Goal: Task Accomplishment & Management: Manage account settings

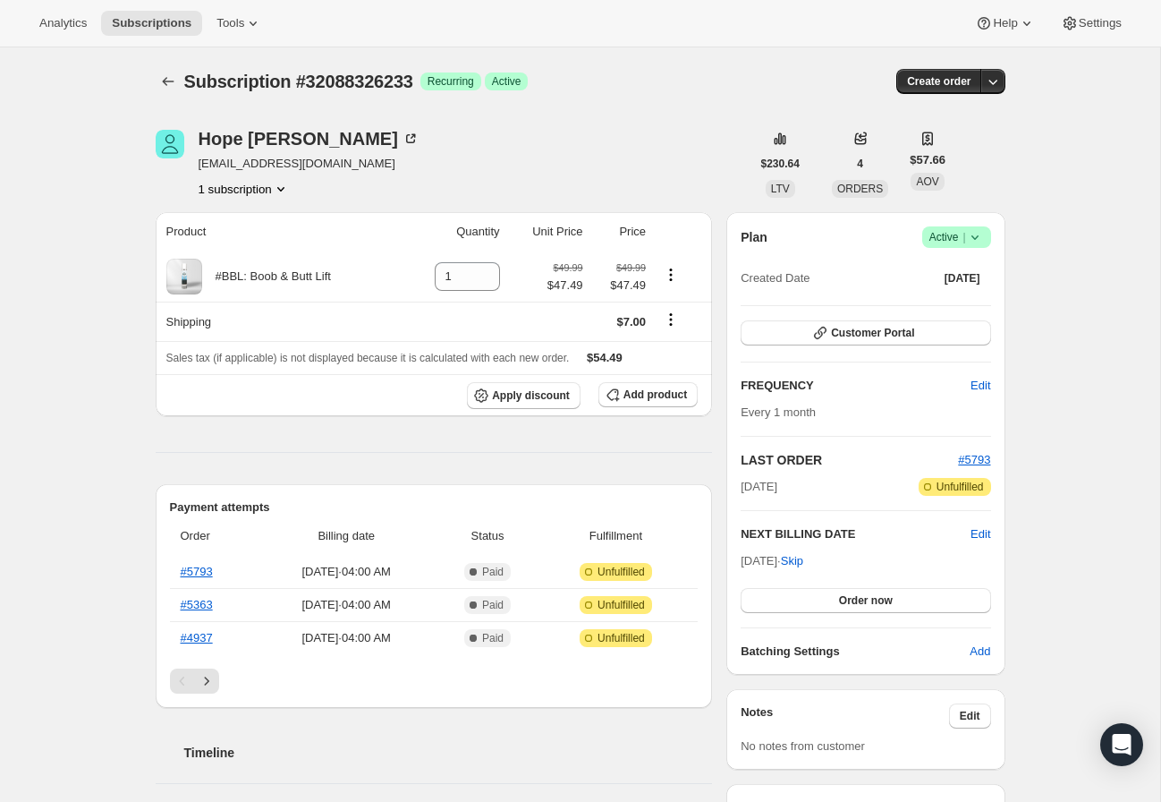
click at [969, 239] on icon at bounding box center [975, 237] width 18 height 18
click at [1000, 301] on span "Cancel subscription" at bounding box center [951, 302] width 101 height 13
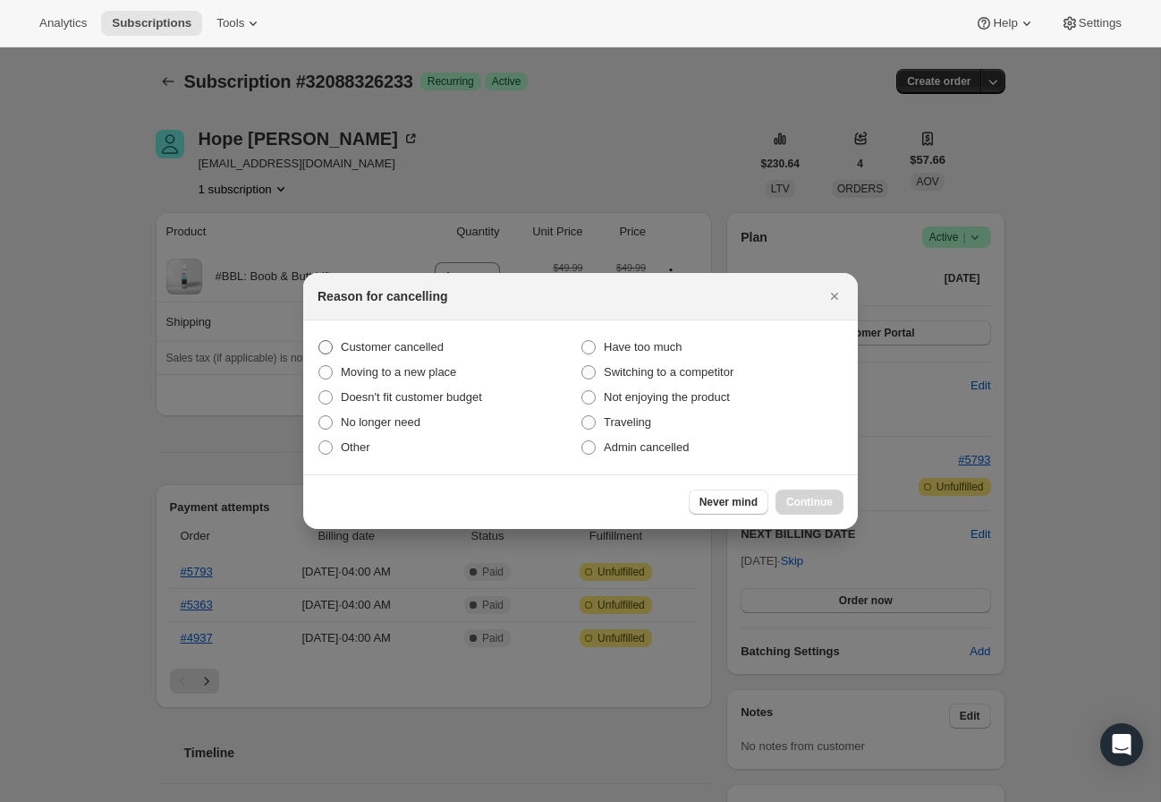
click at [400, 347] on span "Customer cancelled" at bounding box center [392, 346] width 103 height 13
click at [319, 341] on input "Customer cancelled" at bounding box center [318, 340] width 1 height 1
radio input "true"
click at [830, 507] on span "Continue" at bounding box center [809, 502] width 47 height 14
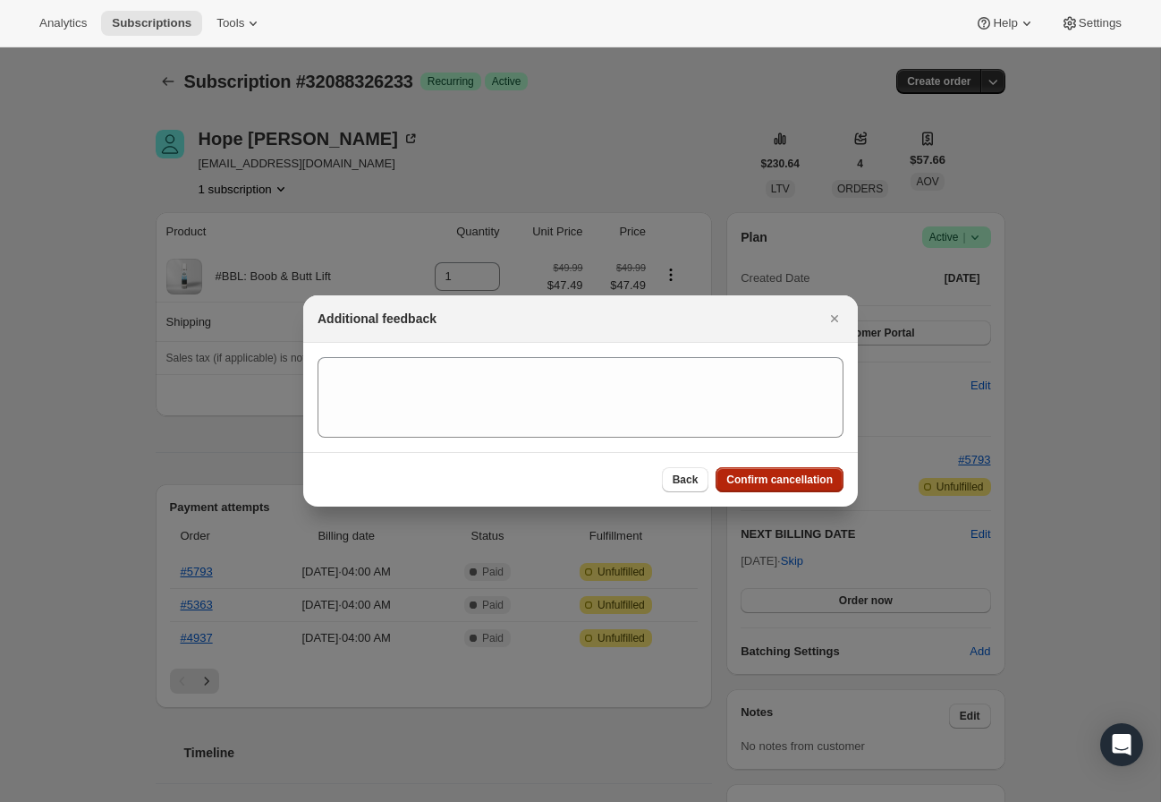
click at [796, 477] on span "Confirm cancellation" at bounding box center [779, 479] width 106 height 14
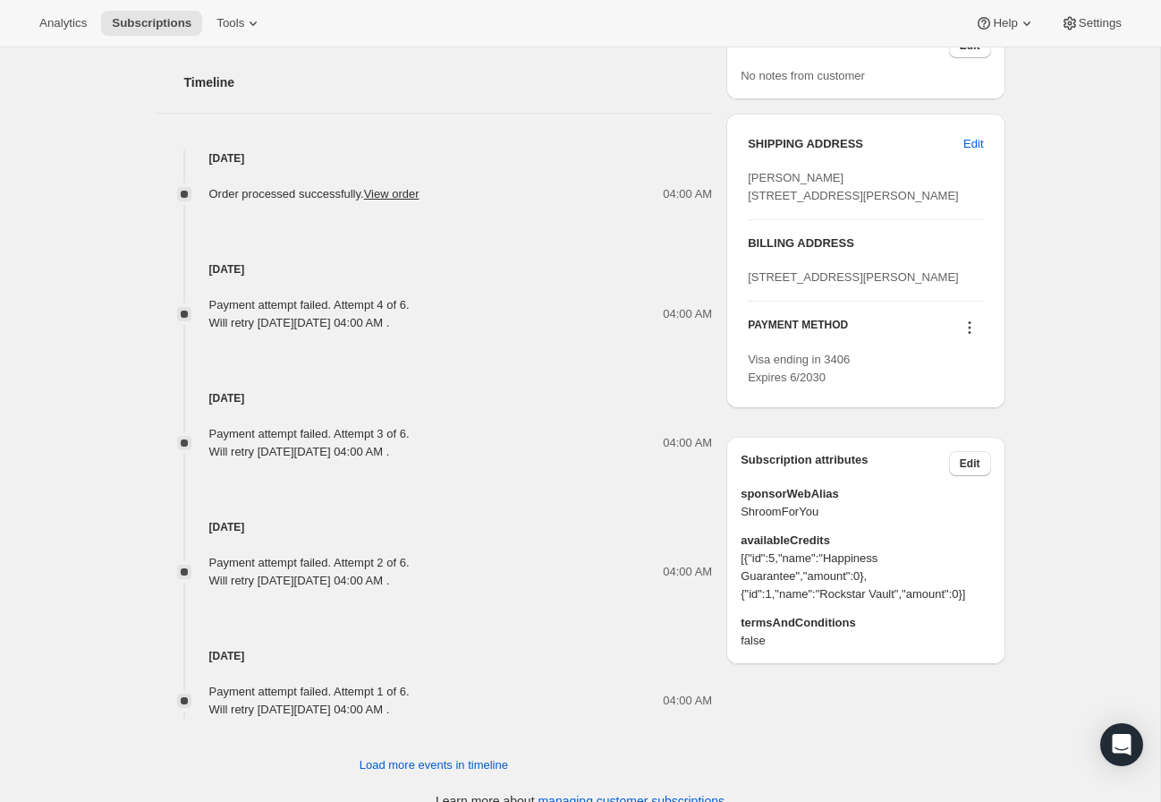
scroll to position [689, 0]
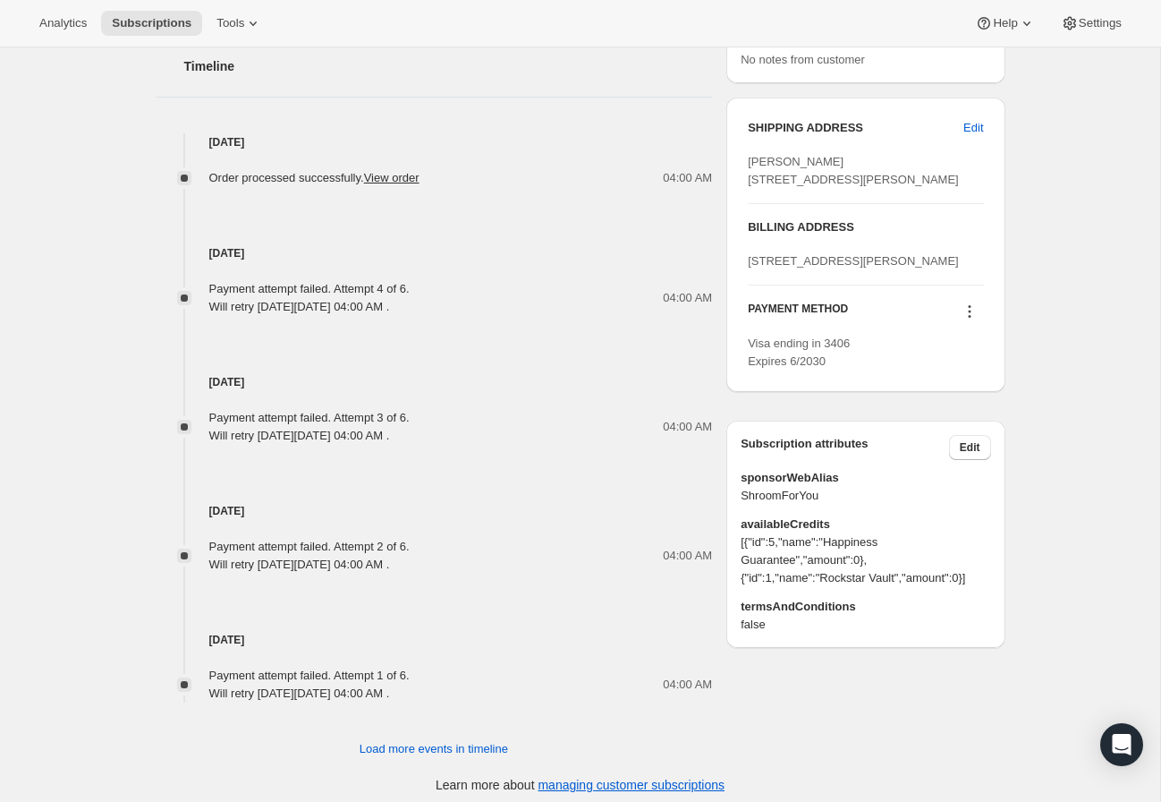
click at [970, 320] on icon at bounding box center [970, 311] width 18 height 18
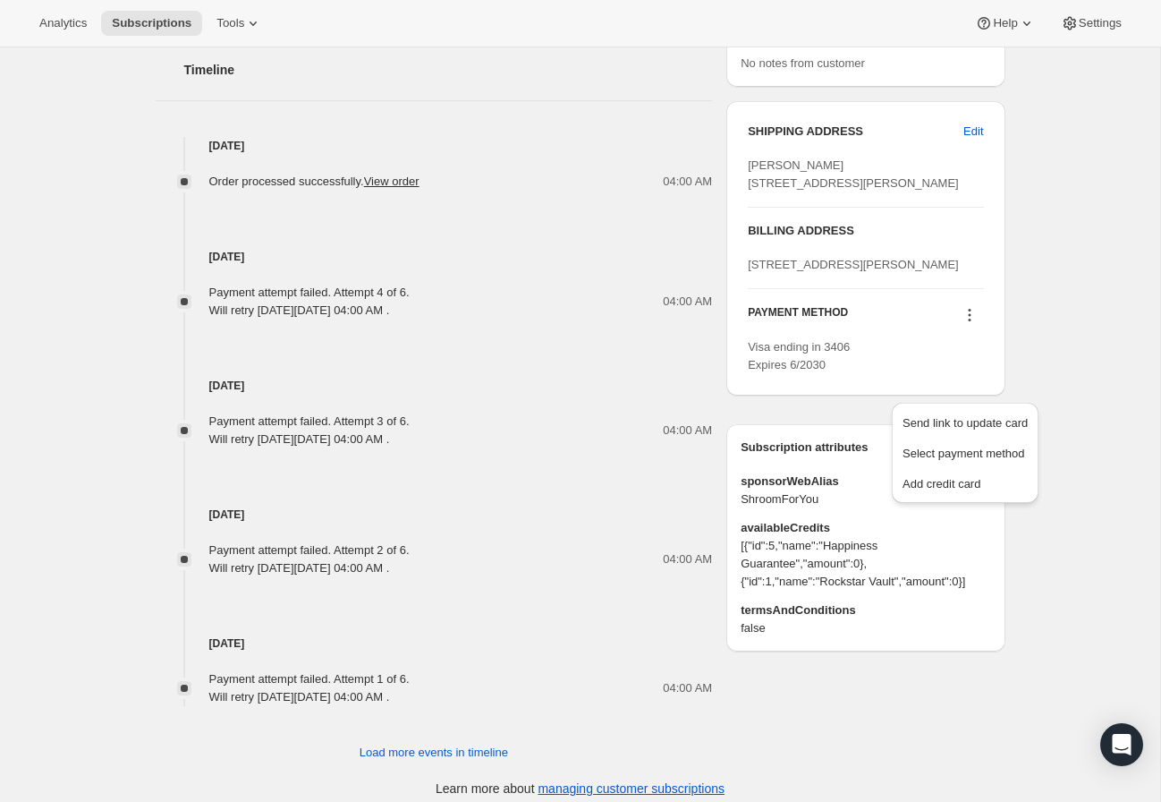
click at [1103, 385] on div "Subscription #25773801561. This page is ready Subscription #25773801561 Success…" at bounding box center [580, 90] width 1160 height 1450
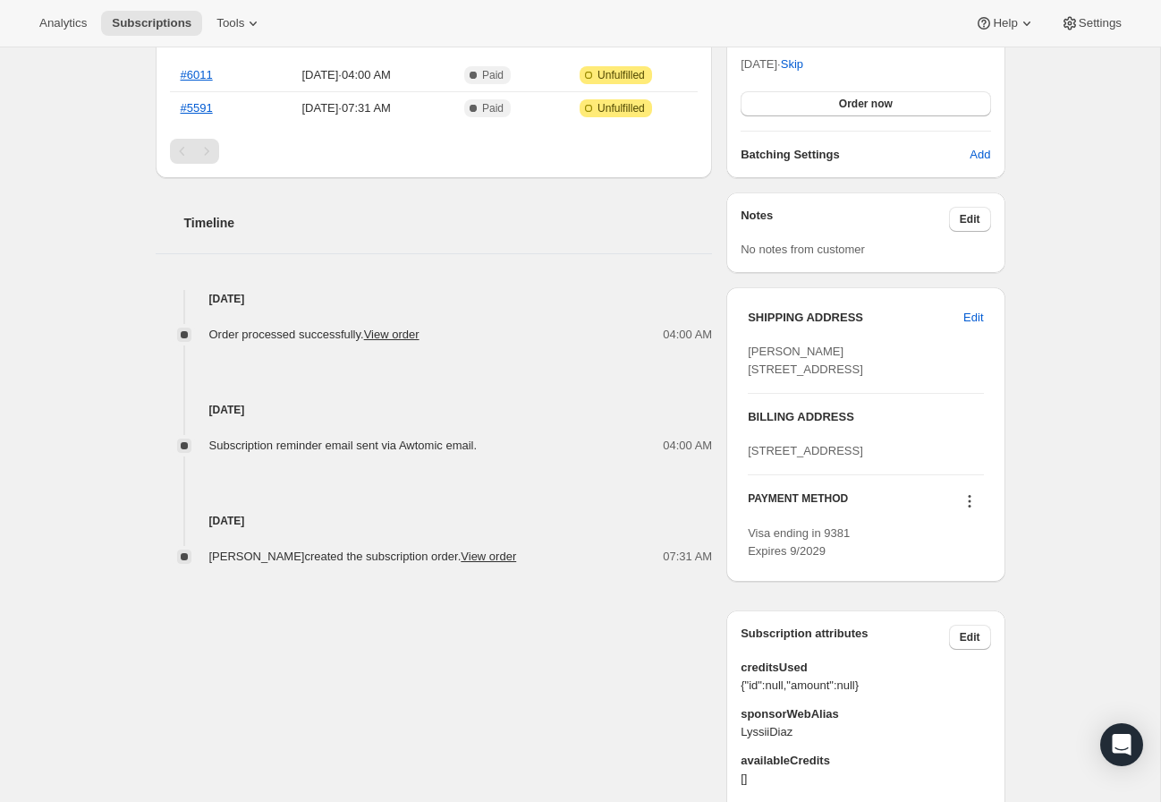
scroll to position [498, 0]
click at [975, 310] on span "Edit" at bounding box center [973, 316] width 20 height 18
select select "[GEOGRAPHIC_DATA]"
select select "CA"
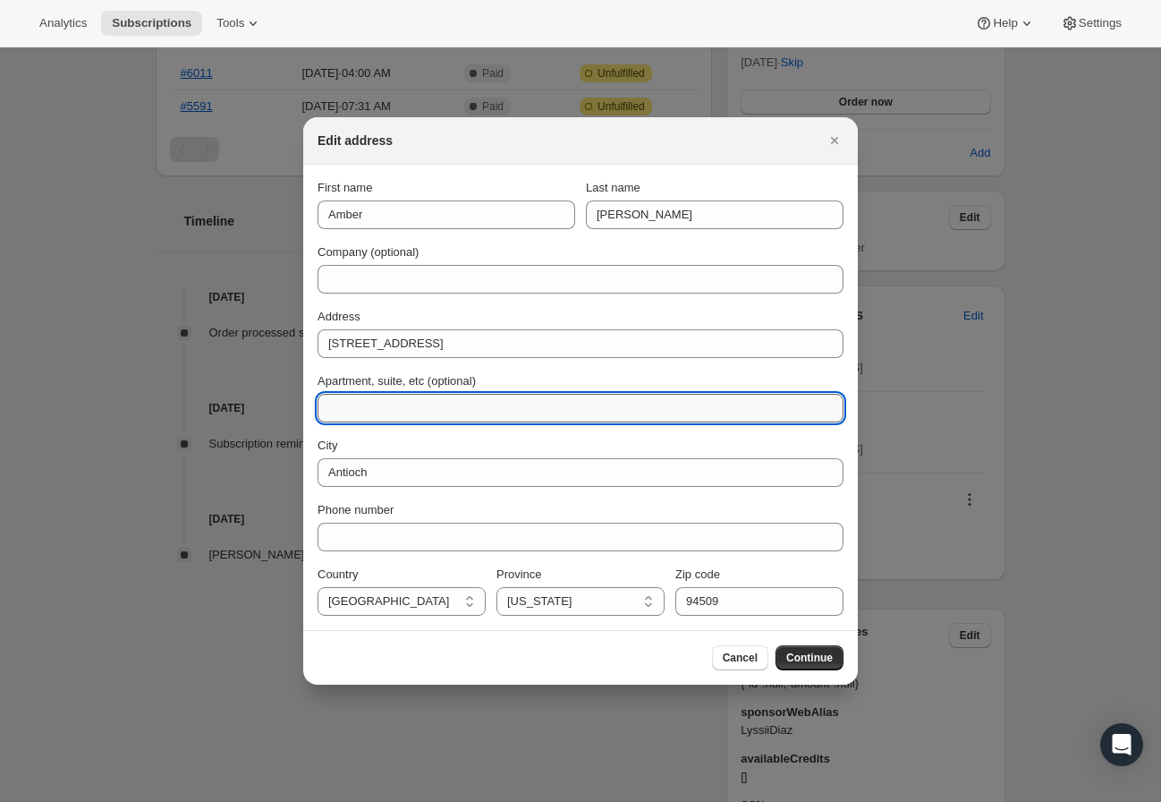
paste input "Apt B22"
type input "Apt B22"
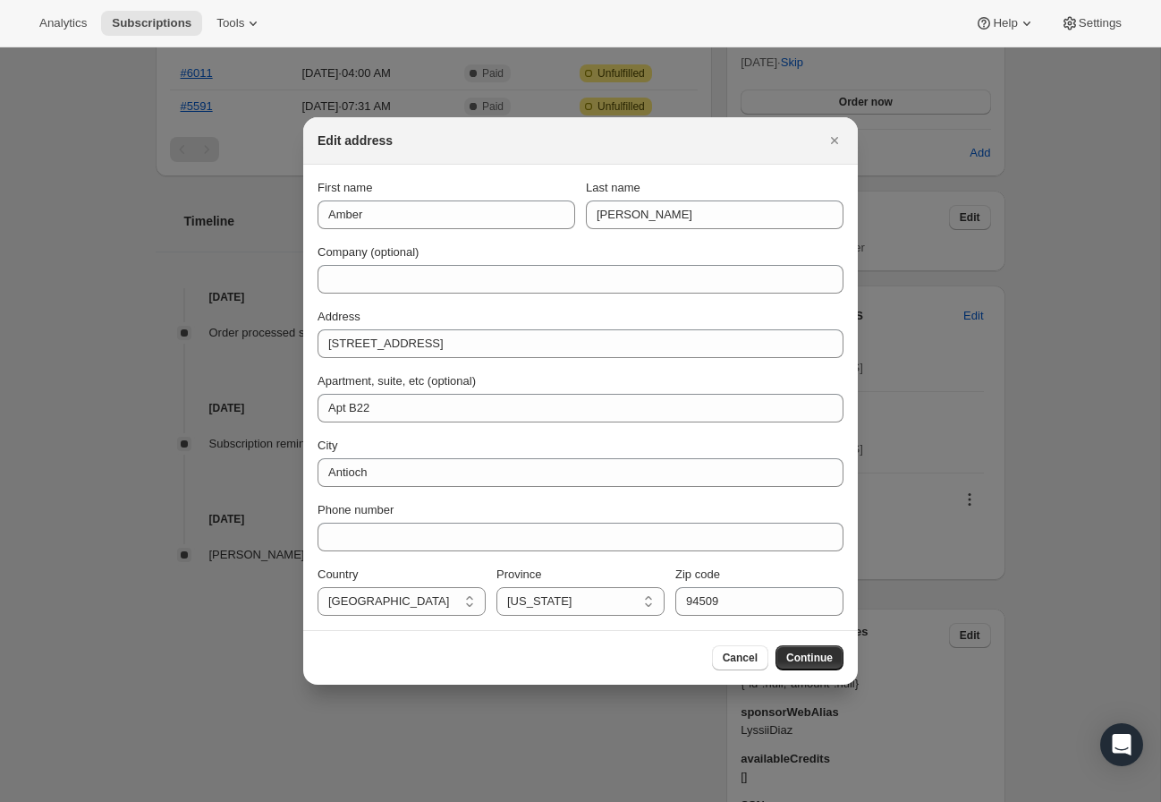
click at [807, 655] on span "Continue" at bounding box center [809, 657] width 47 height 14
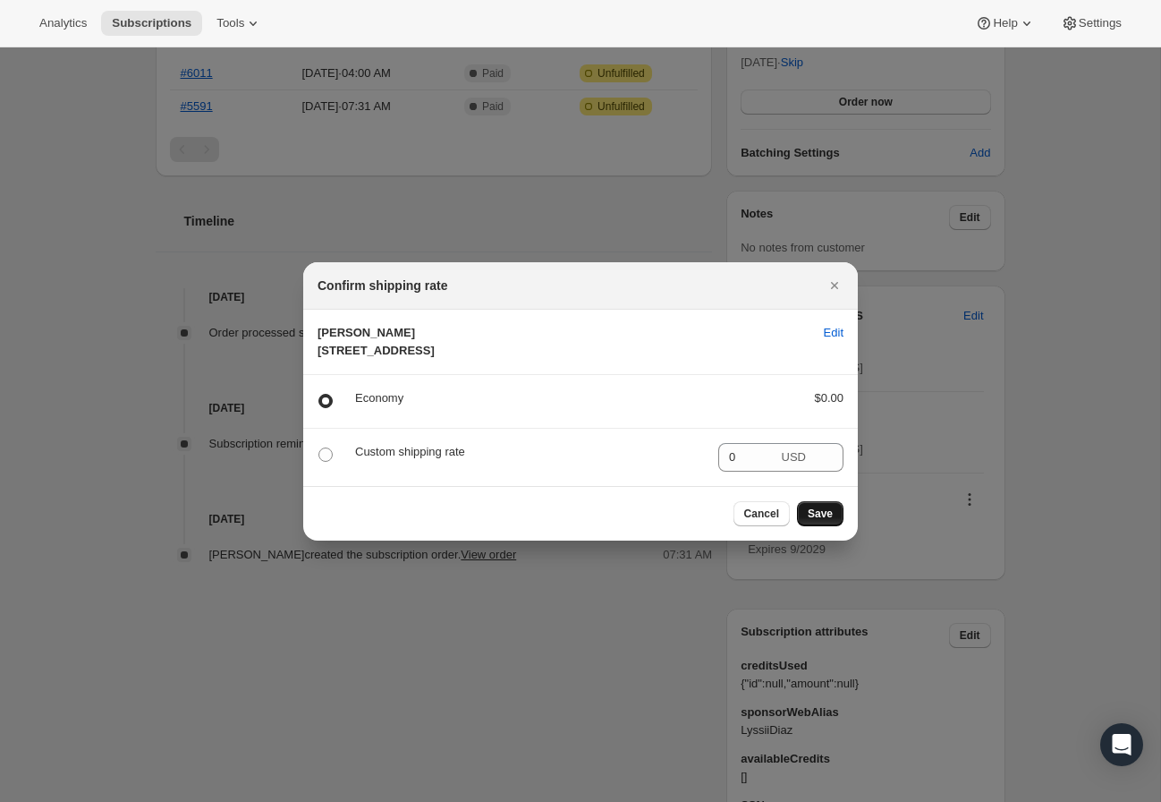
click at [811, 521] on span "Save" at bounding box center [820, 513] width 25 height 14
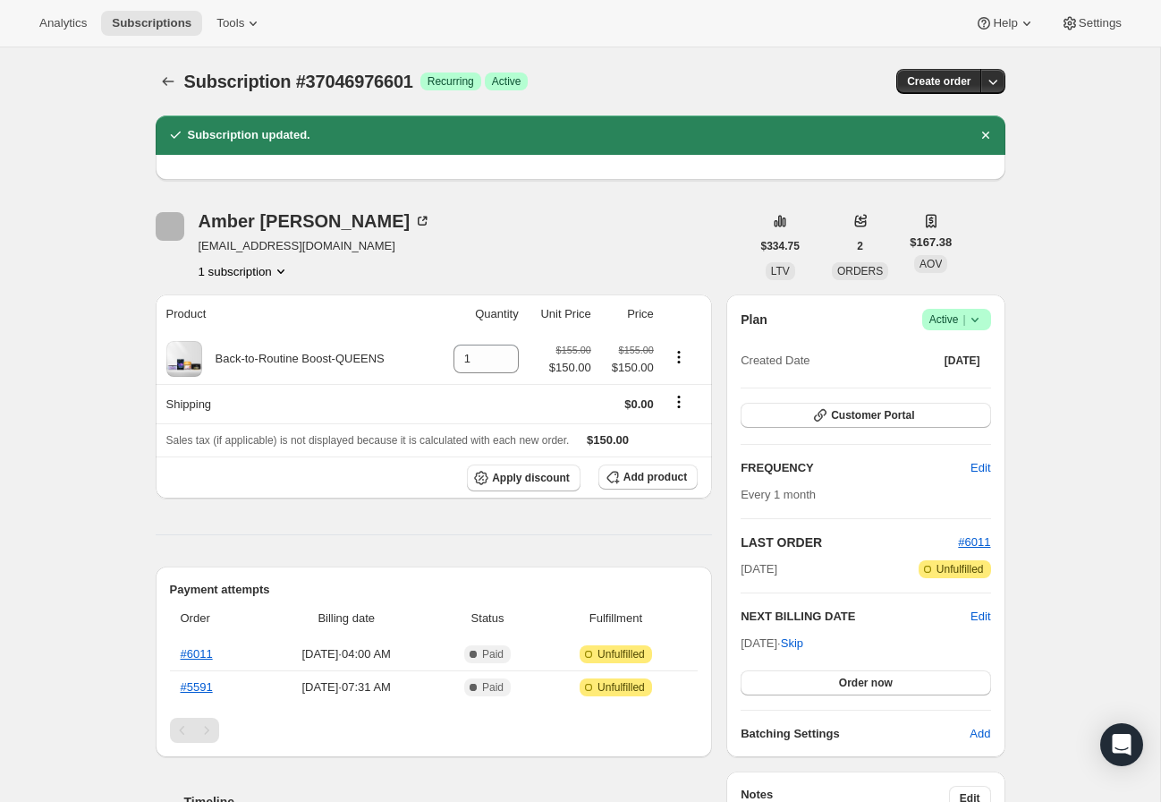
scroll to position [0, 0]
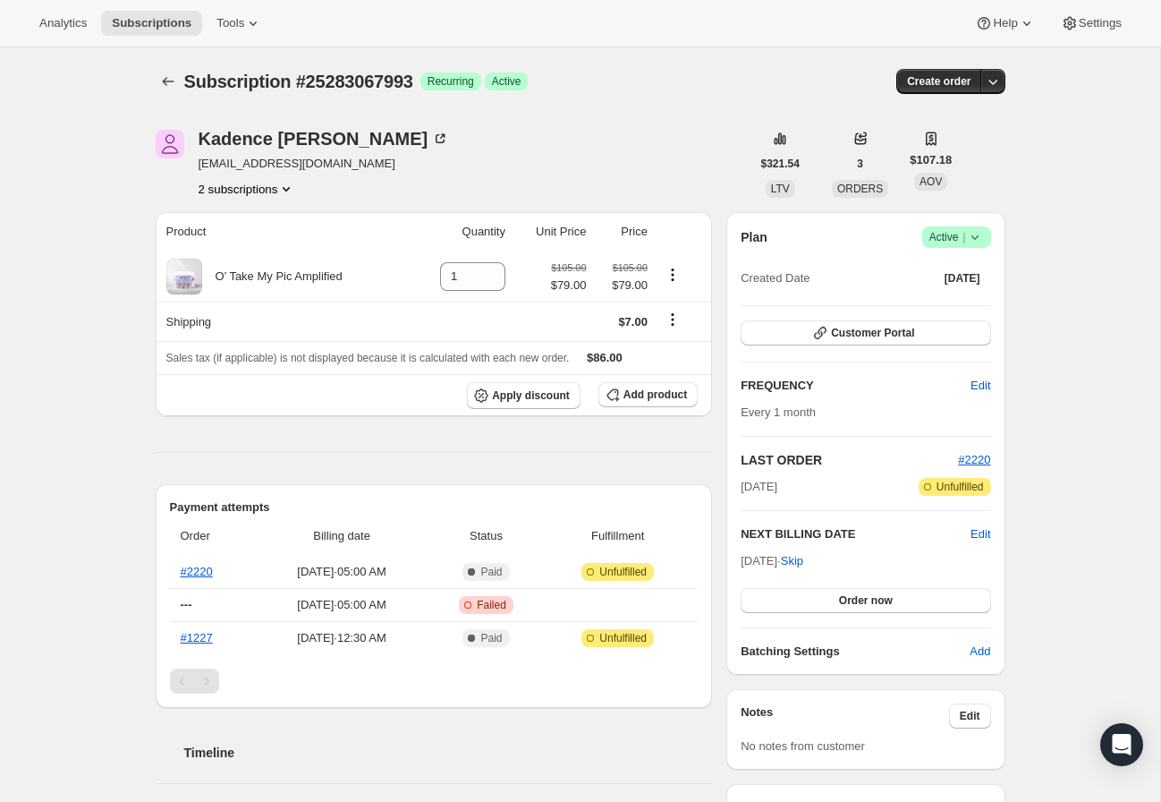
click at [972, 230] on icon at bounding box center [975, 237] width 18 height 18
click at [965, 312] on button "Cancel subscription" at bounding box center [951, 302] width 112 height 29
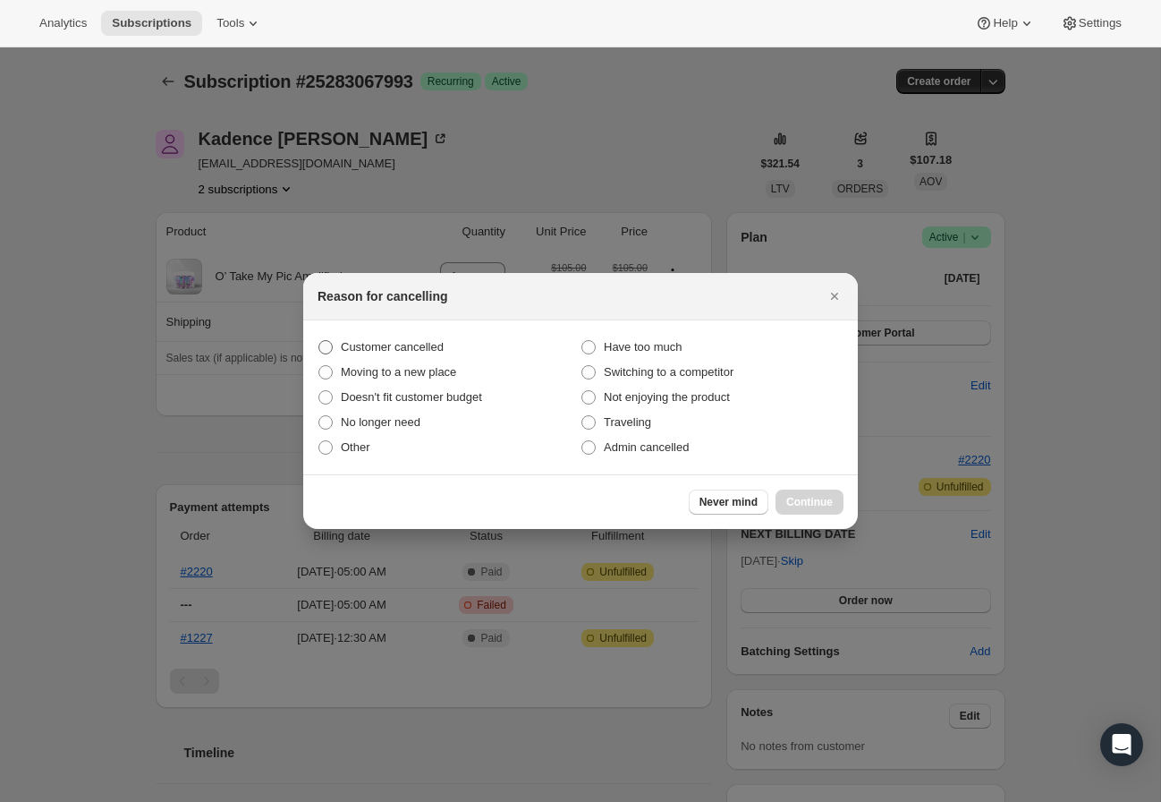
drag, startPoint x: 406, startPoint y: 362, endPoint x: 398, endPoint y: 342, distance: 22.1
click at [404, 359] on div "Customer cancelled Have too much Moving to a new place Switching to a competito…" at bounding box center [581, 397] width 526 height 125
drag, startPoint x: 398, startPoint y: 342, endPoint x: 418, endPoint y: 356, distance: 24.3
click at [398, 342] on span "Customer cancelled" at bounding box center [392, 346] width 103 height 13
click at [319, 341] on input "Customer cancelled" at bounding box center [318, 340] width 1 height 1
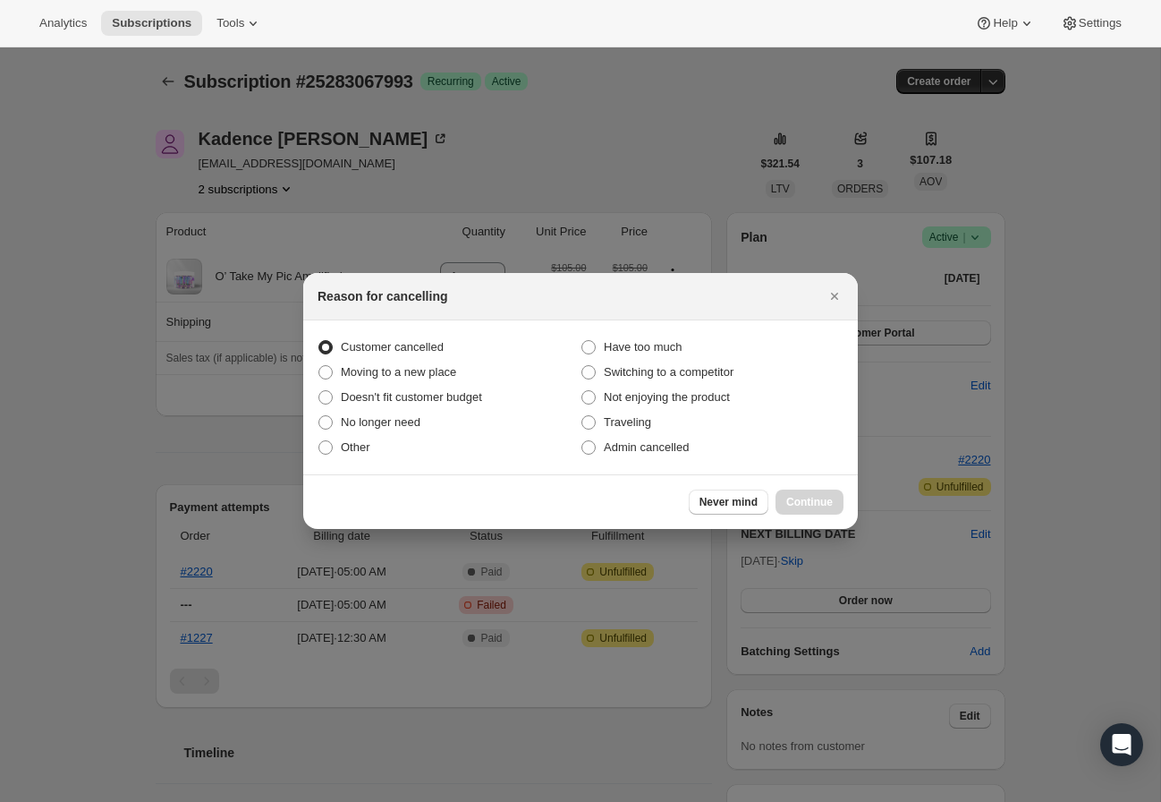
radio input "true"
click at [799, 510] on button "Continue" at bounding box center [810, 501] width 68 height 25
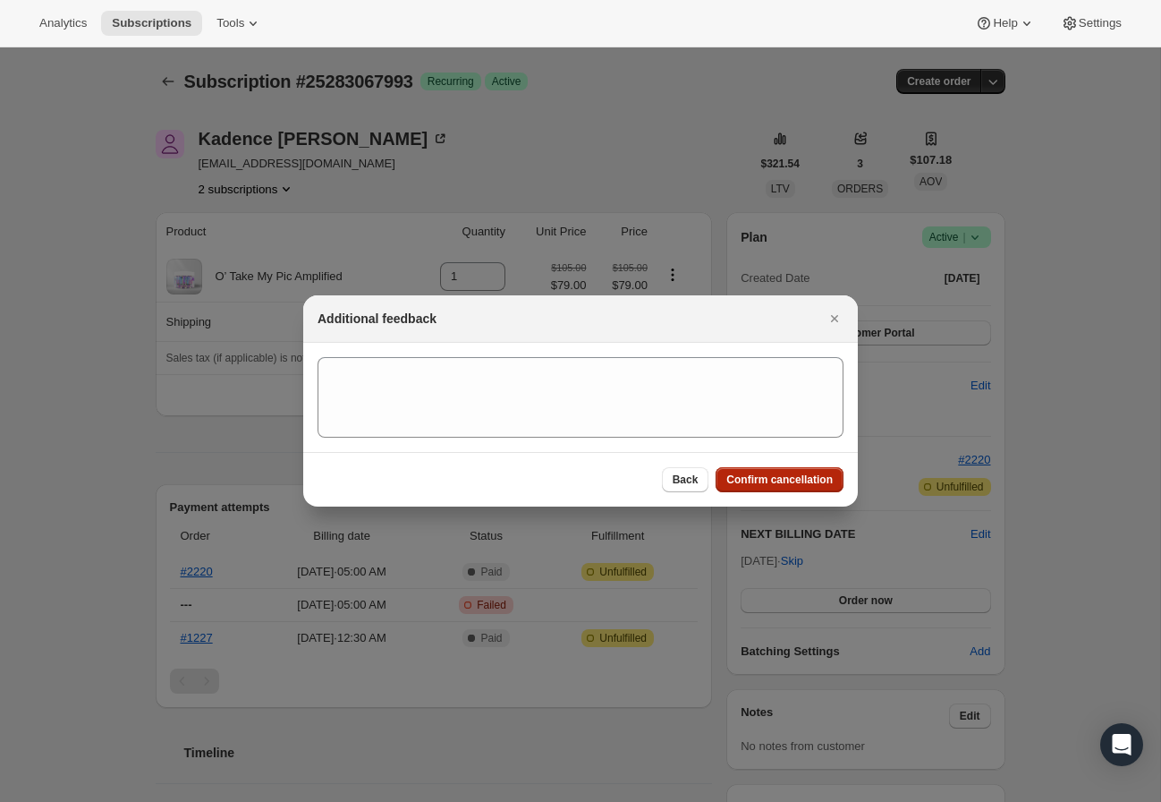
click at [797, 487] on button "Confirm cancellation" at bounding box center [780, 479] width 128 height 25
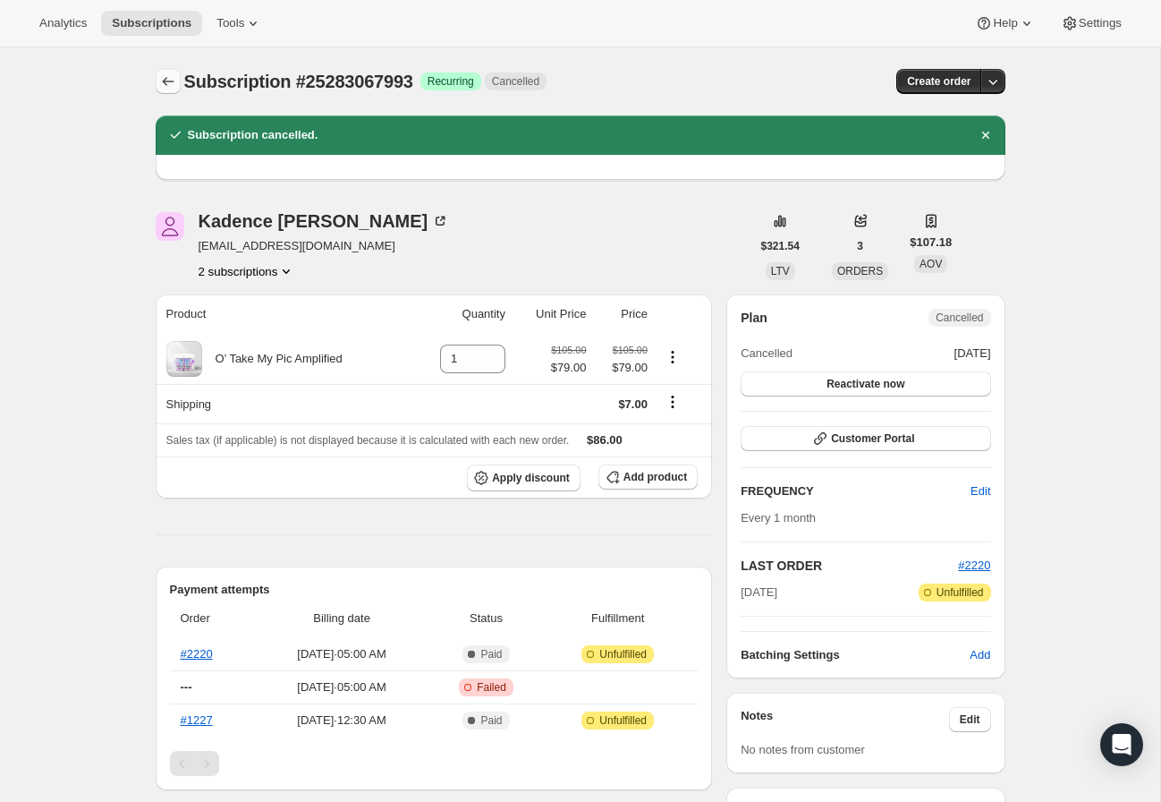
click at [172, 84] on icon "Subscriptions" at bounding box center [168, 81] width 18 height 18
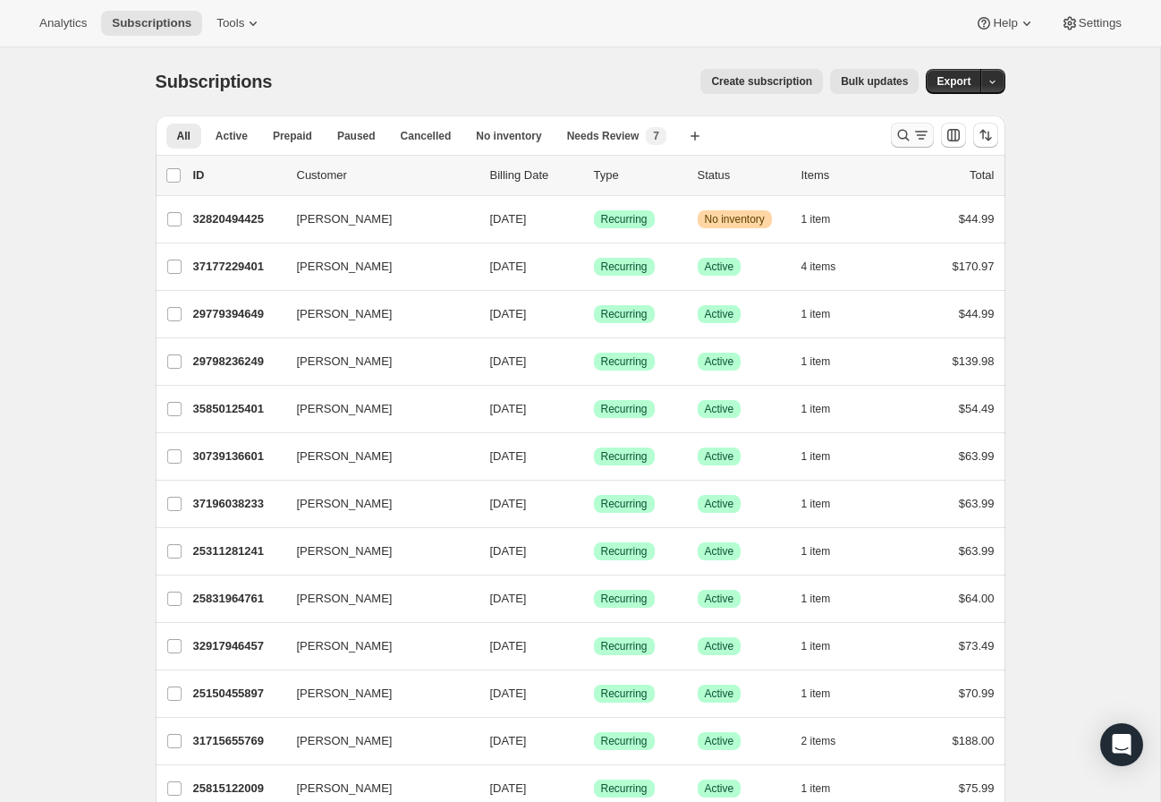
click at [899, 136] on icon "Search and filter results" at bounding box center [904, 135] width 18 height 18
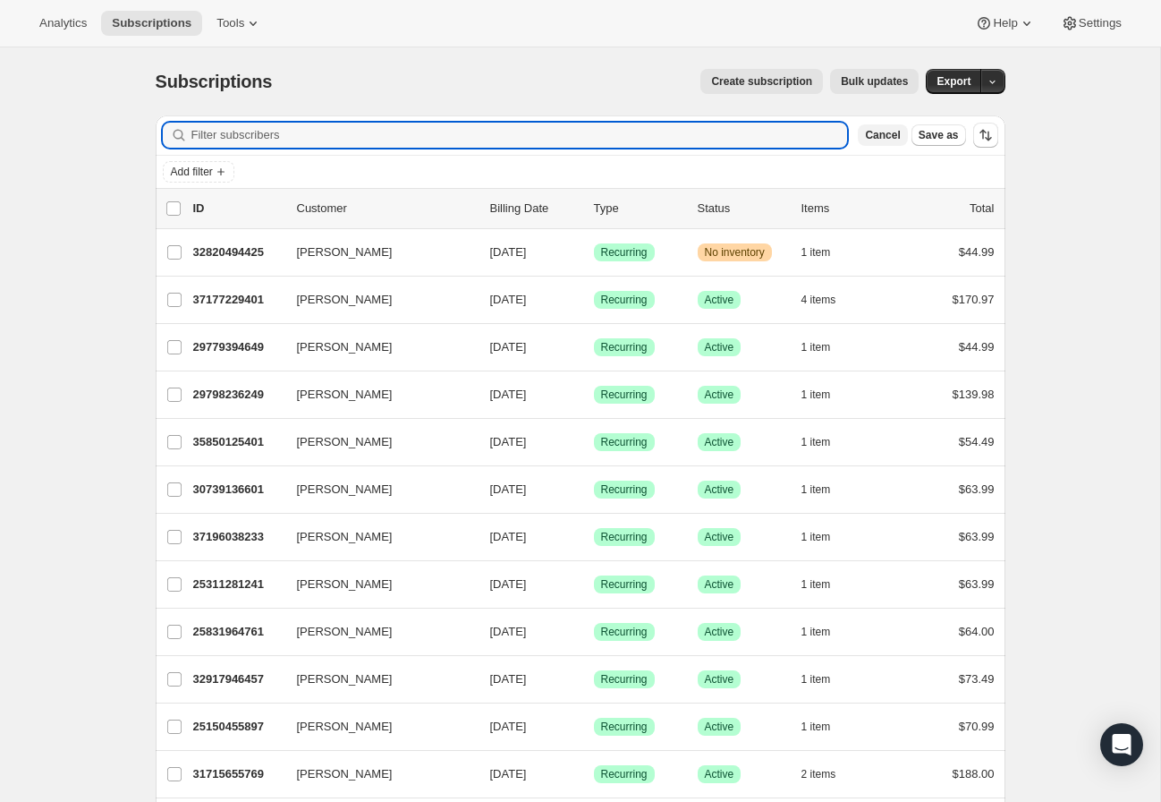
paste input "kadenceray27@gmail.com"
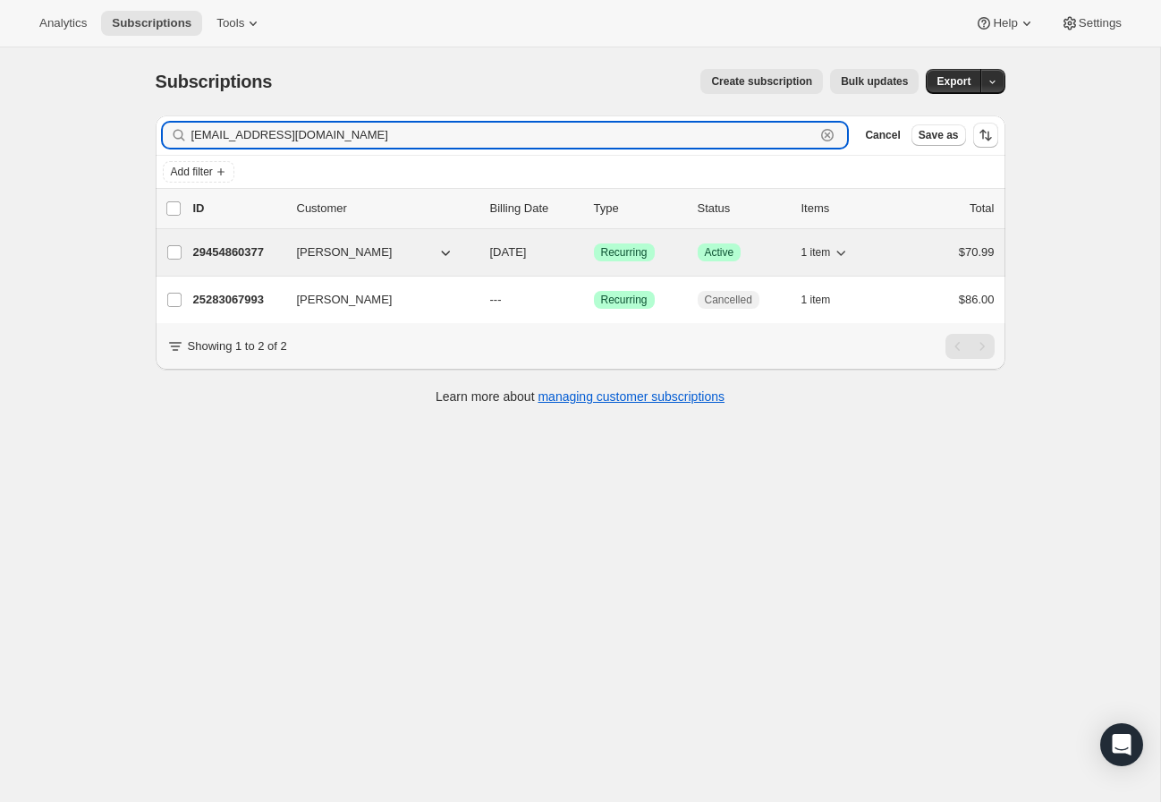
type input "kadenceray27@gmail.com"
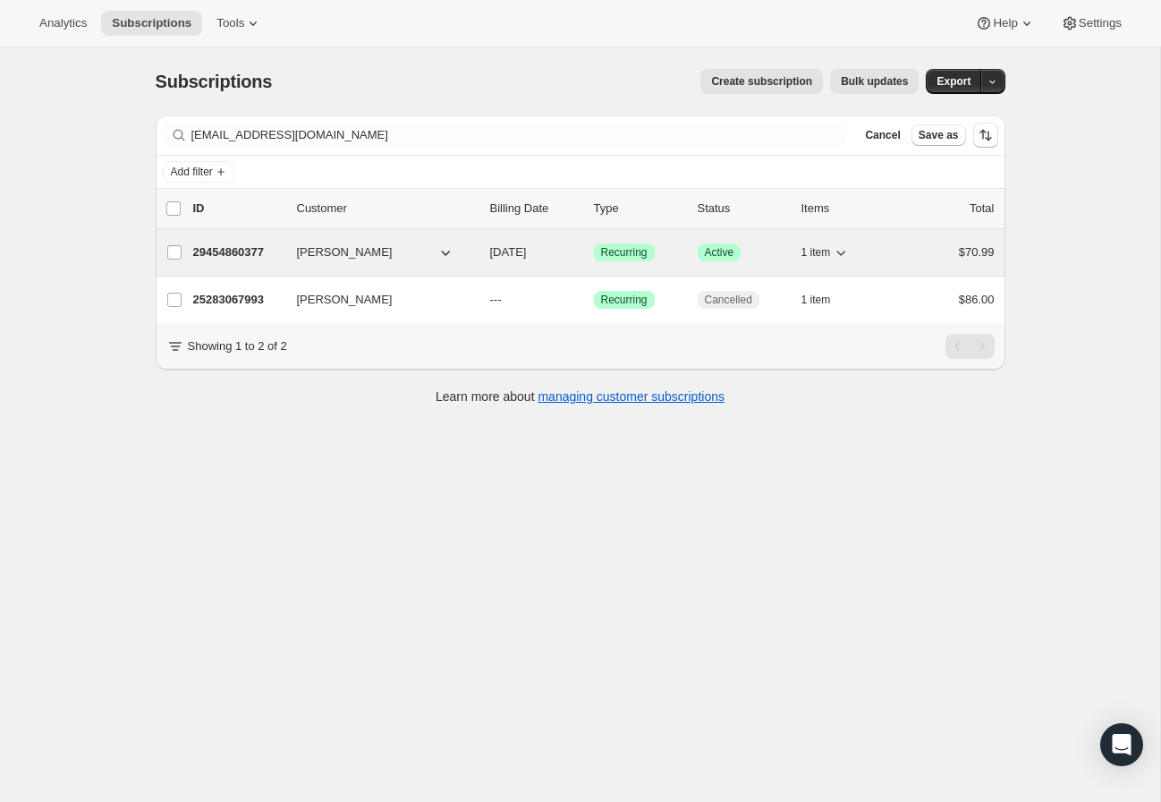
click at [267, 258] on p "29454860377" at bounding box center [237, 252] width 89 height 18
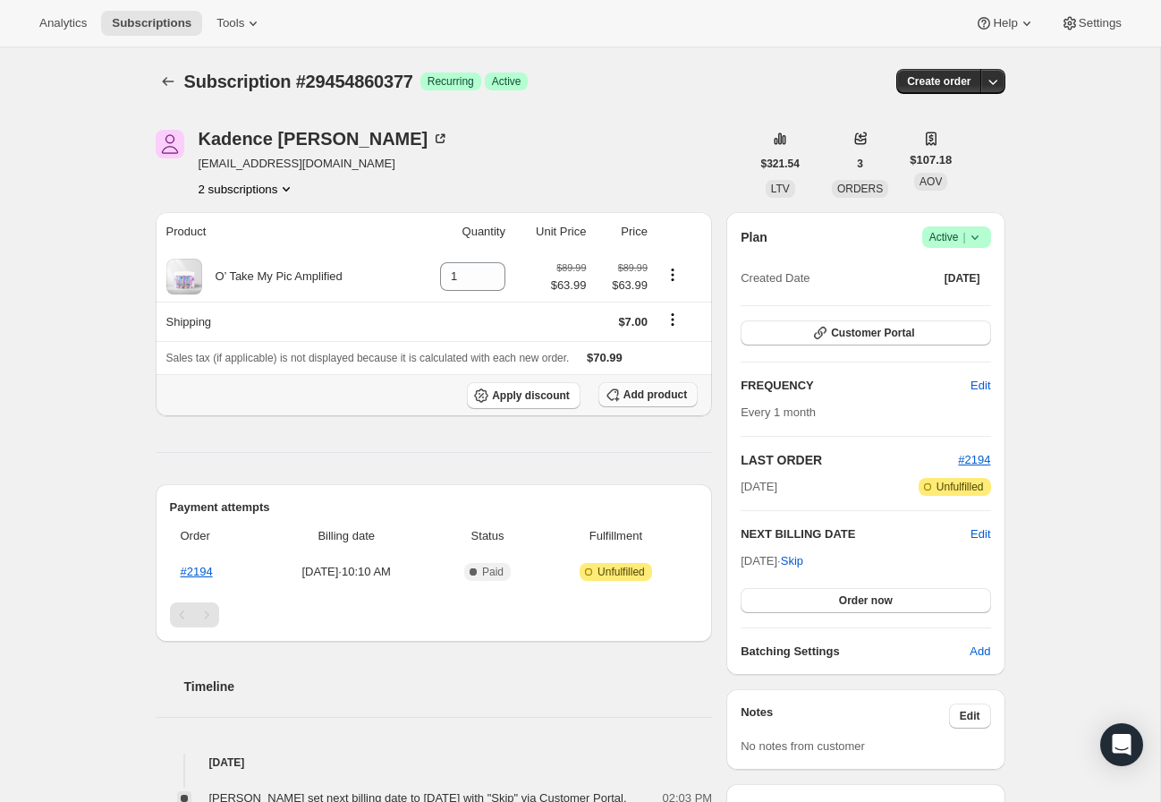
click at [658, 392] on span "Add product" at bounding box center [656, 394] width 64 height 14
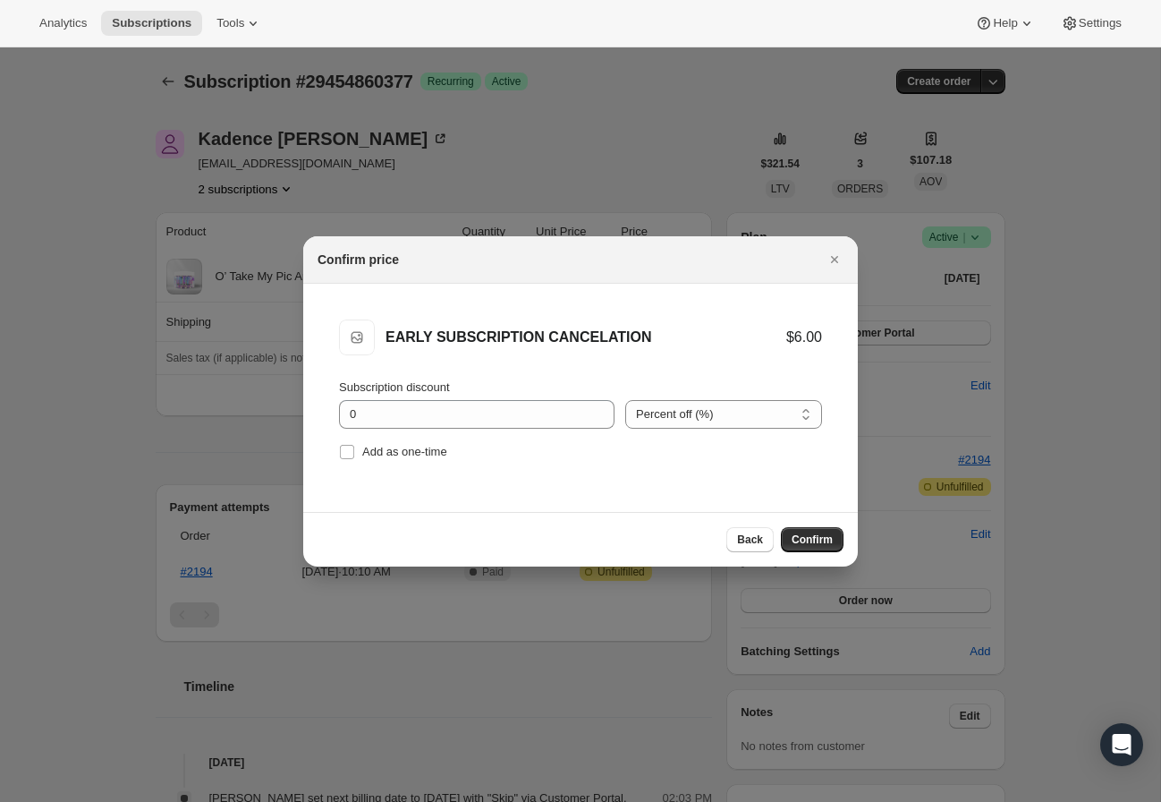
click at [819, 539] on span "Confirm" at bounding box center [812, 539] width 41 height 14
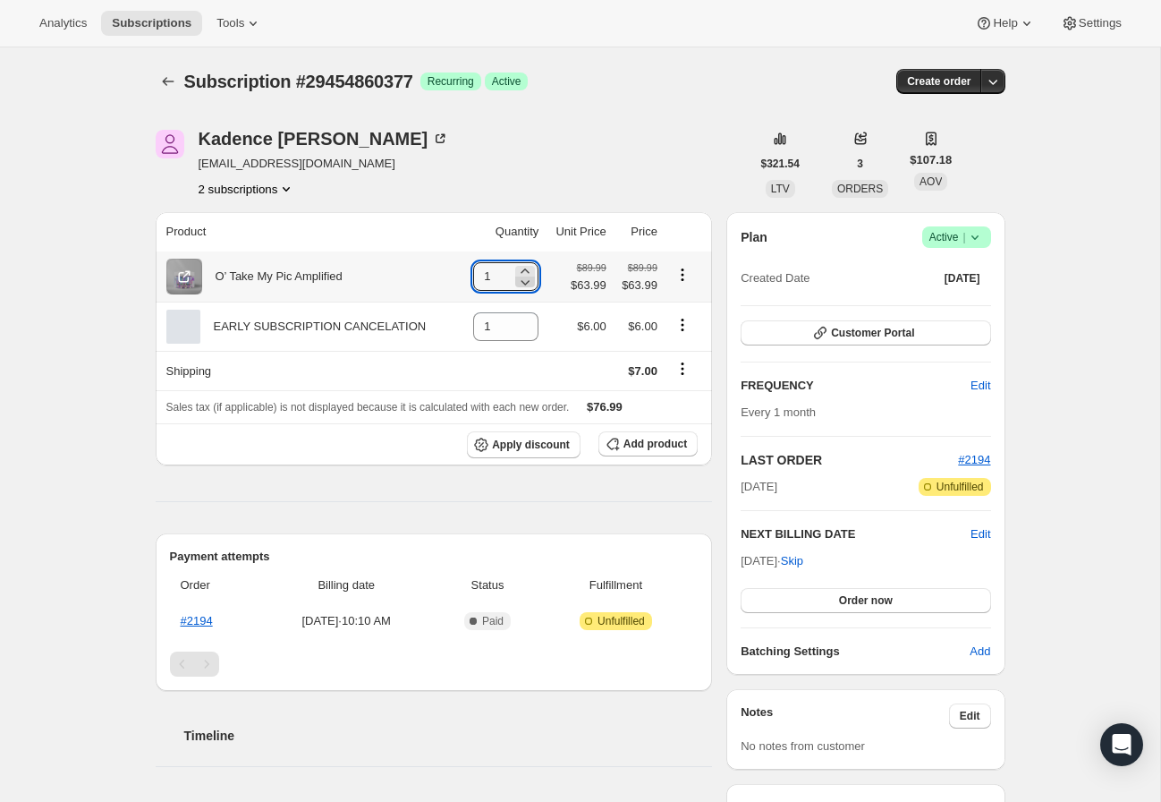
click at [522, 285] on icon at bounding box center [526, 282] width 9 height 5
type input "0"
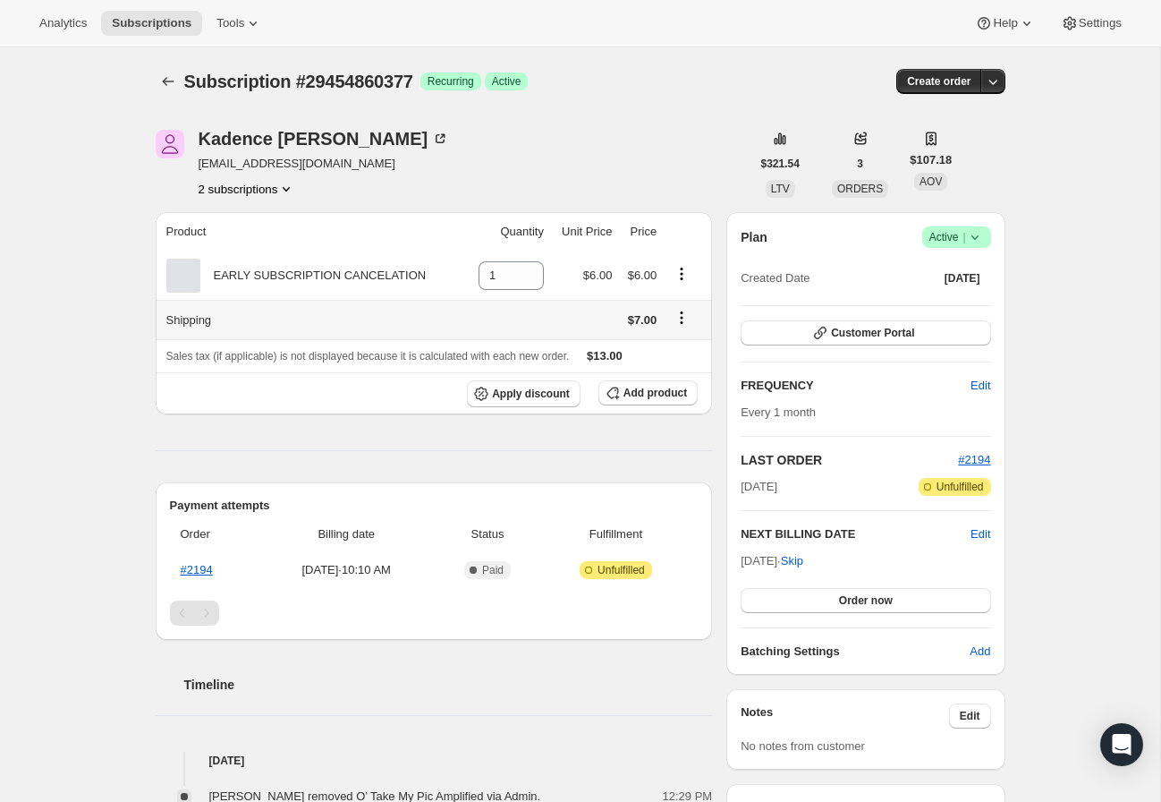
click at [682, 319] on icon "Shipping actions" at bounding box center [682, 318] width 3 height 3
click at [688, 353] on span "Edit shipping rate" at bounding box center [678, 354] width 89 height 13
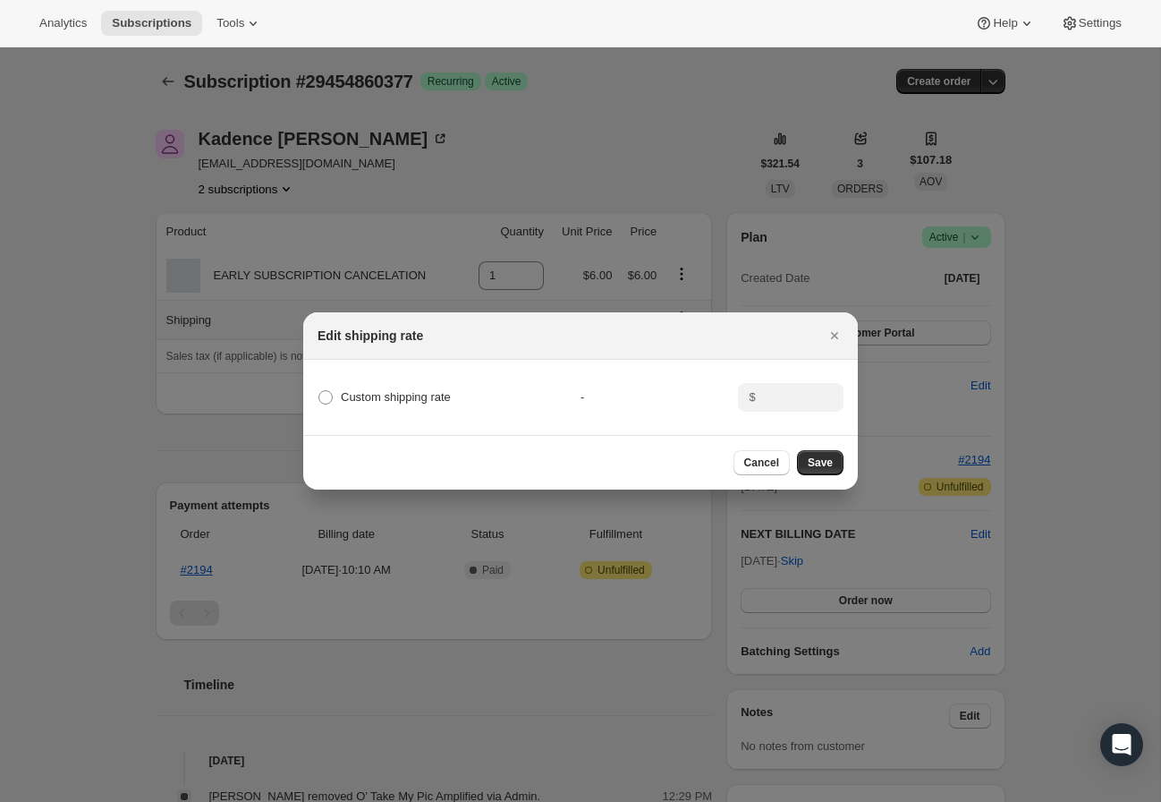
drag, startPoint x: 747, startPoint y: 401, endPoint x: 644, endPoint y: 387, distance: 103.7
click at [746, 401] on div "$" at bounding box center [791, 397] width 106 height 29
click at [332, 398] on span ":r7s:" at bounding box center [325, 397] width 14 height 14
click at [319, 391] on input "Custom shipping rate" at bounding box center [318, 390] width 1 height 1
radio input "true"
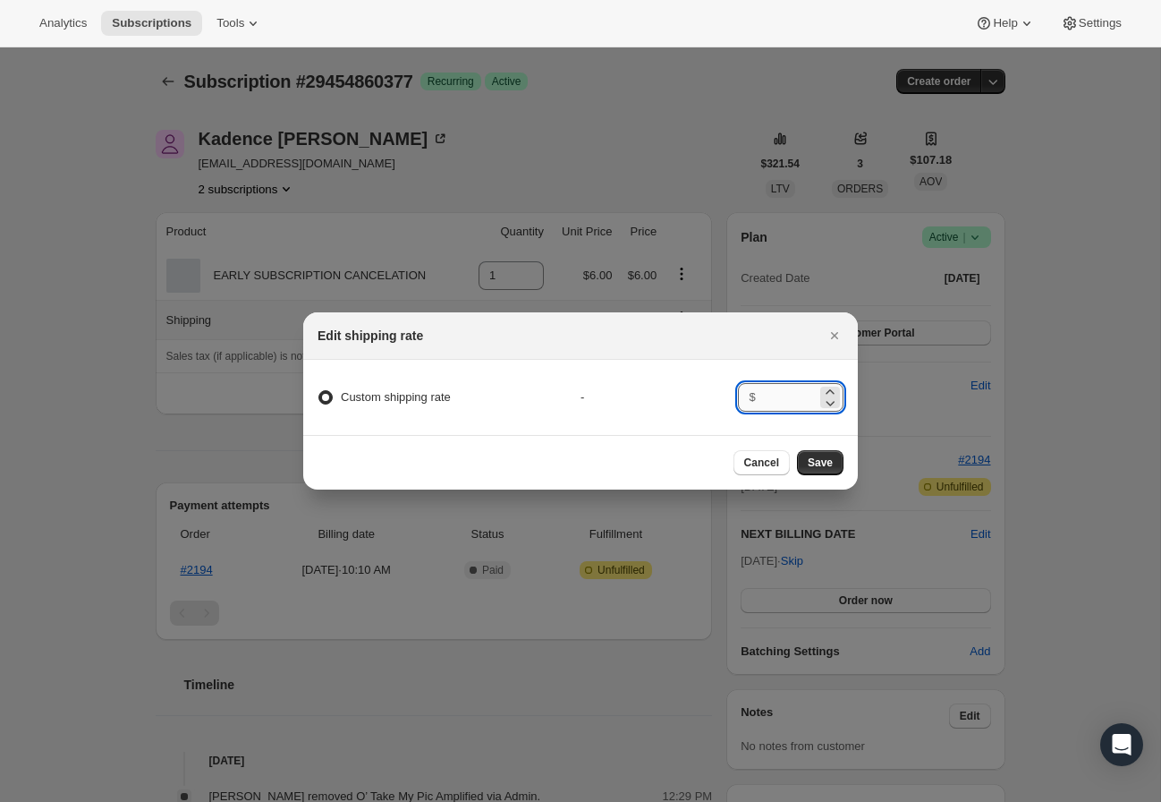
click at [768, 396] on input ":r7s:" at bounding box center [788, 397] width 55 height 29
type input "0"
click at [829, 458] on span "Save" at bounding box center [820, 462] width 25 height 14
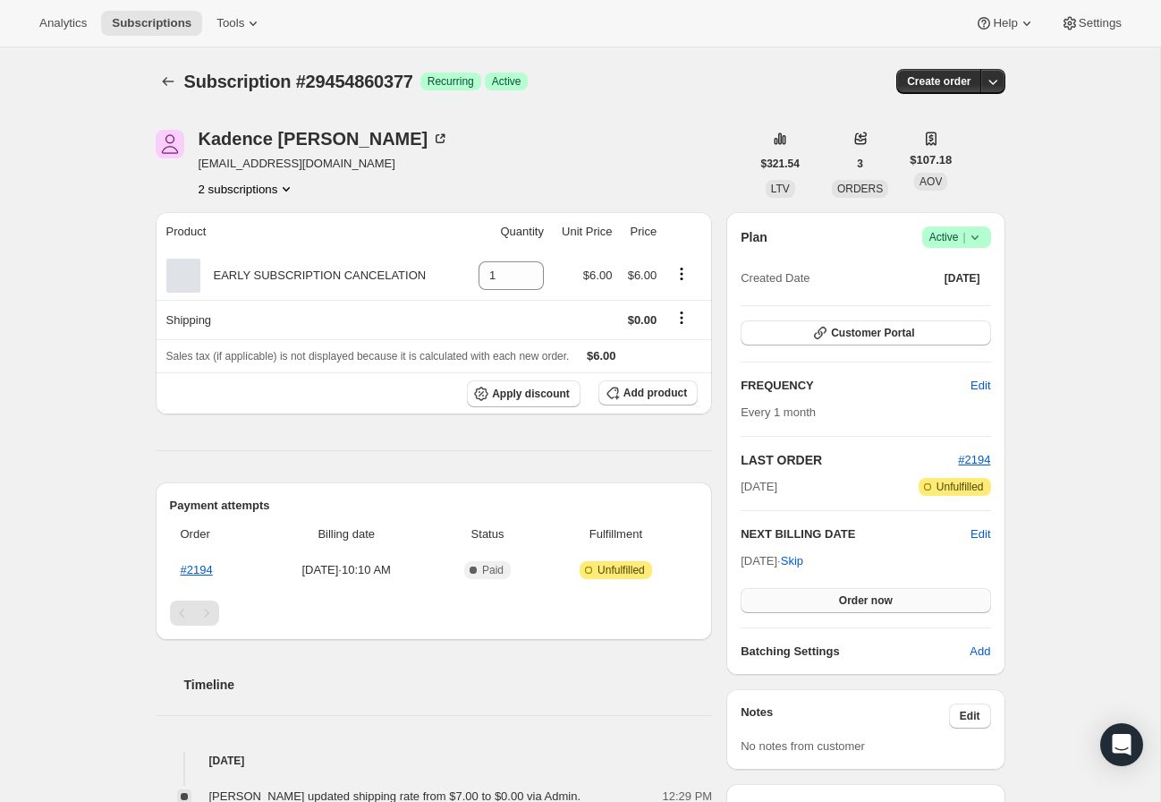
click at [883, 592] on button "Order now" at bounding box center [866, 600] width 250 height 25
click at [885, 600] on span "Click to confirm" at bounding box center [865, 600] width 81 height 14
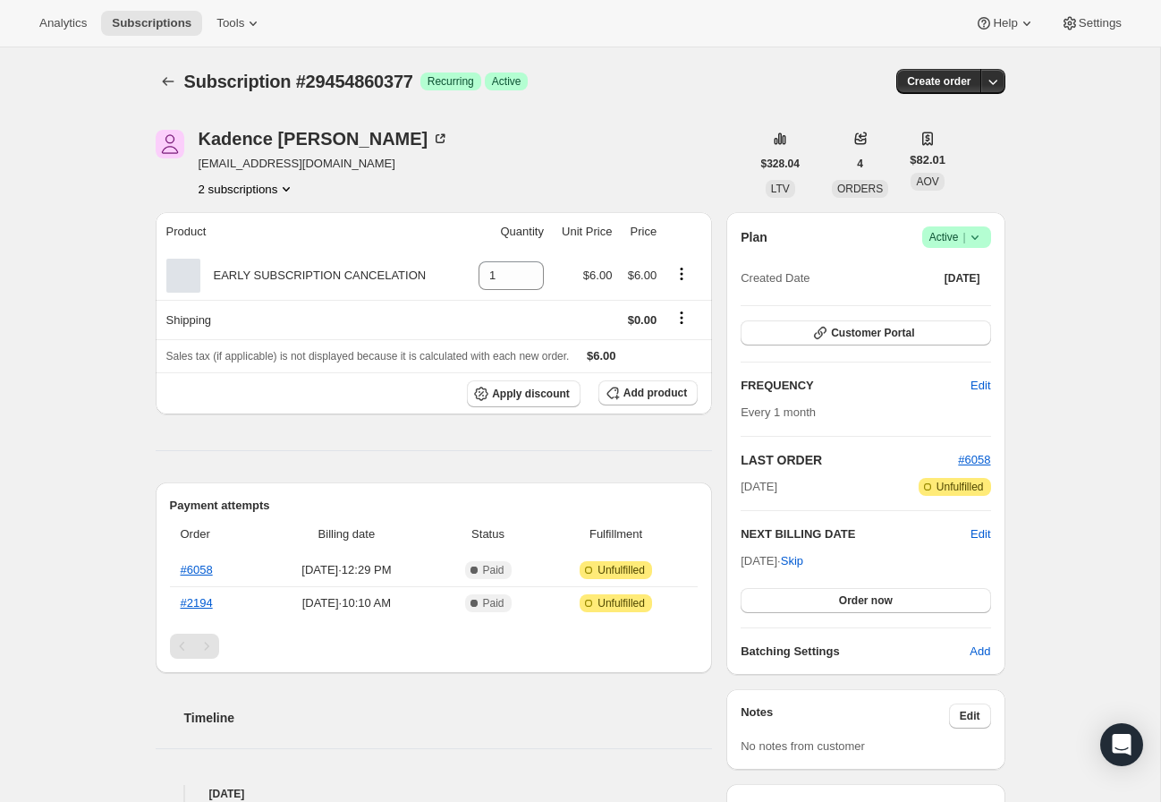
click at [979, 241] on icon at bounding box center [975, 237] width 18 height 18
click at [955, 306] on span "Cancel subscription" at bounding box center [951, 302] width 101 height 13
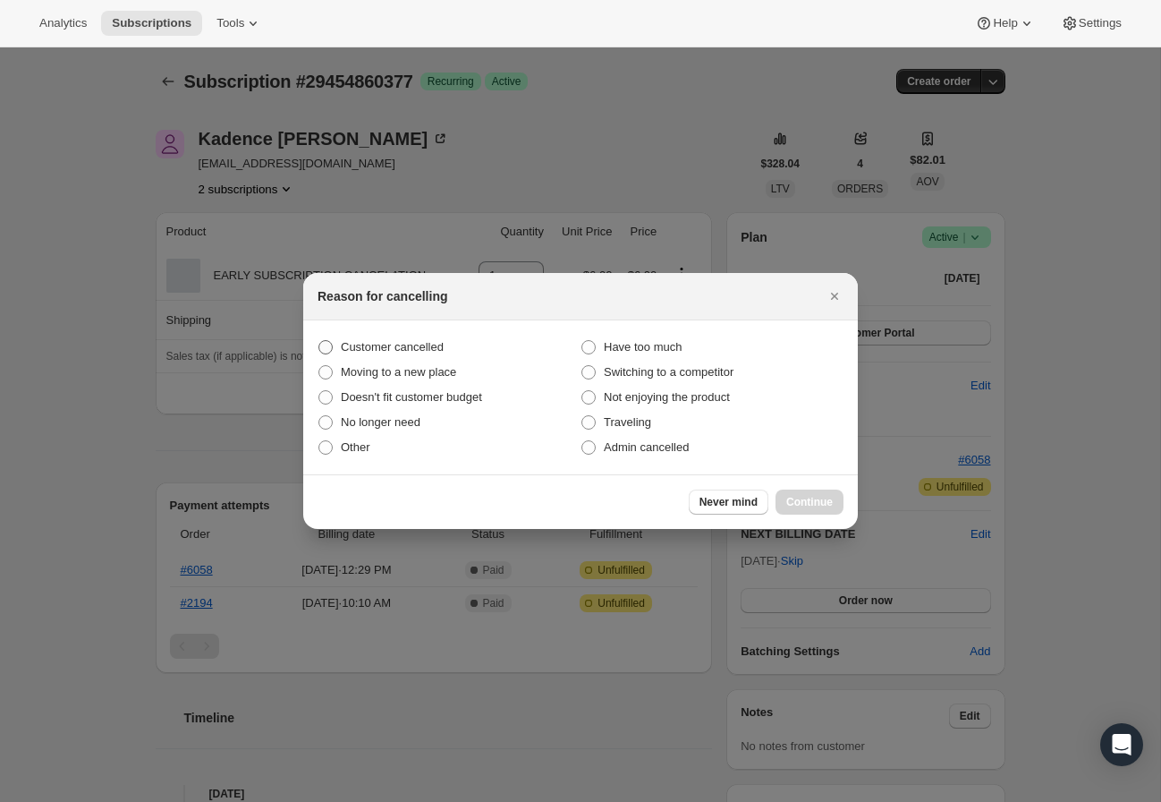
click at [402, 346] on span "Customer cancelled" at bounding box center [392, 346] width 103 height 13
click at [319, 341] on input "Customer cancelled" at bounding box center [318, 340] width 1 height 1
radio input "true"
click at [803, 505] on span "Continue" at bounding box center [809, 502] width 47 height 14
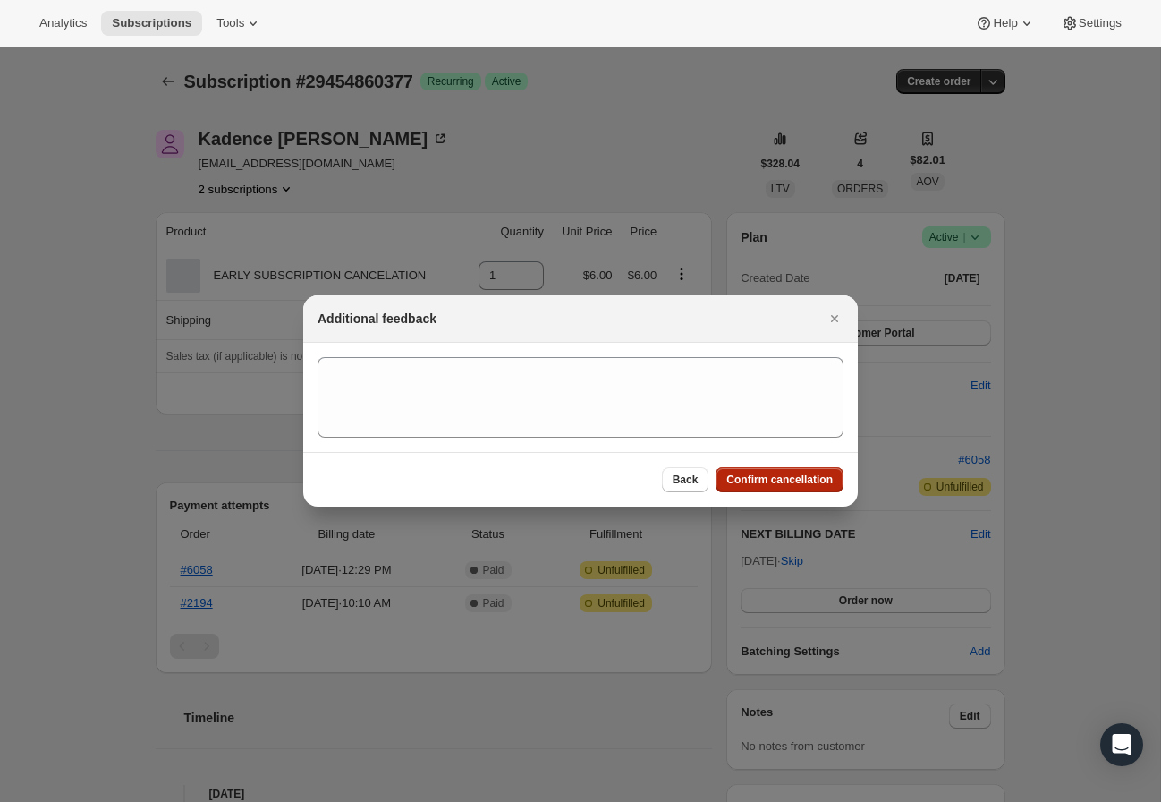
click at [801, 483] on span "Confirm cancellation" at bounding box center [779, 479] width 106 height 14
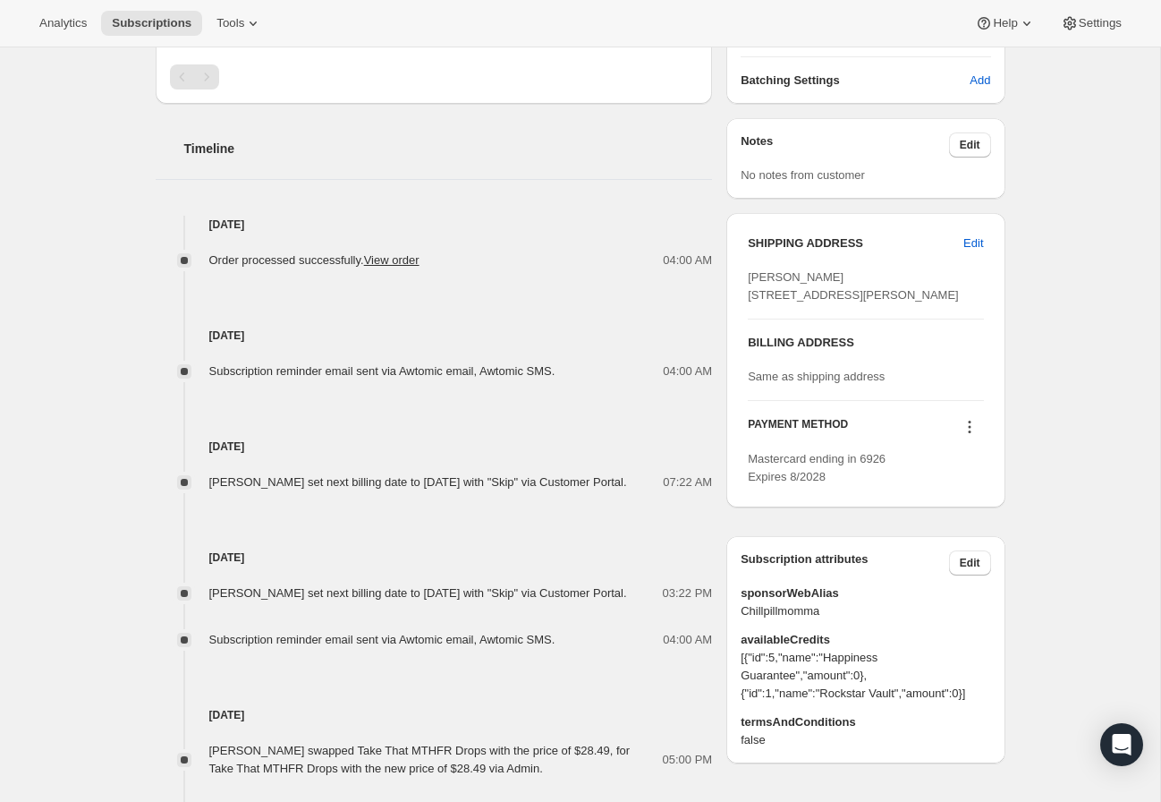
scroll to position [572, 0]
click at [968, 435] on icon at bounding box center [970, 426] width 18 height 18
click at [985, 493] on span "Send link to update card" at bounding box center [965, 497] width 125 height 13
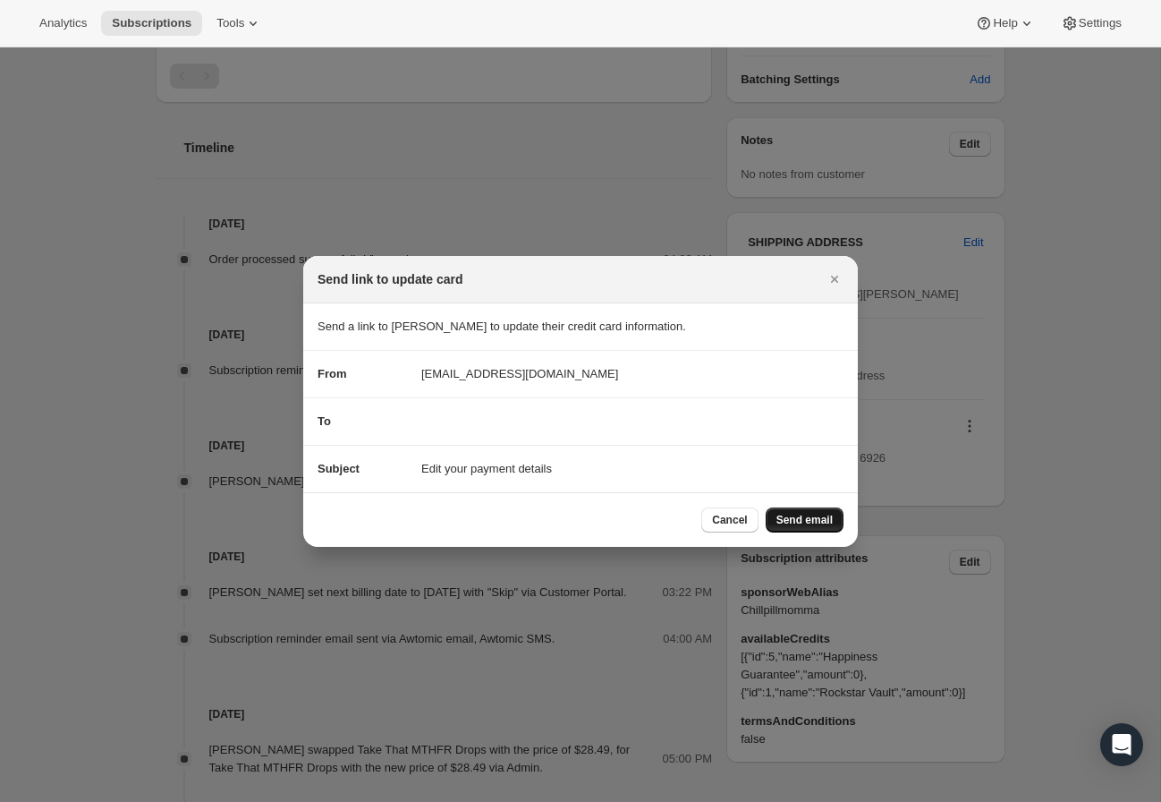
click at [793, 513] on span "Send email" at bounding box center [805, 520] width 56 height 14
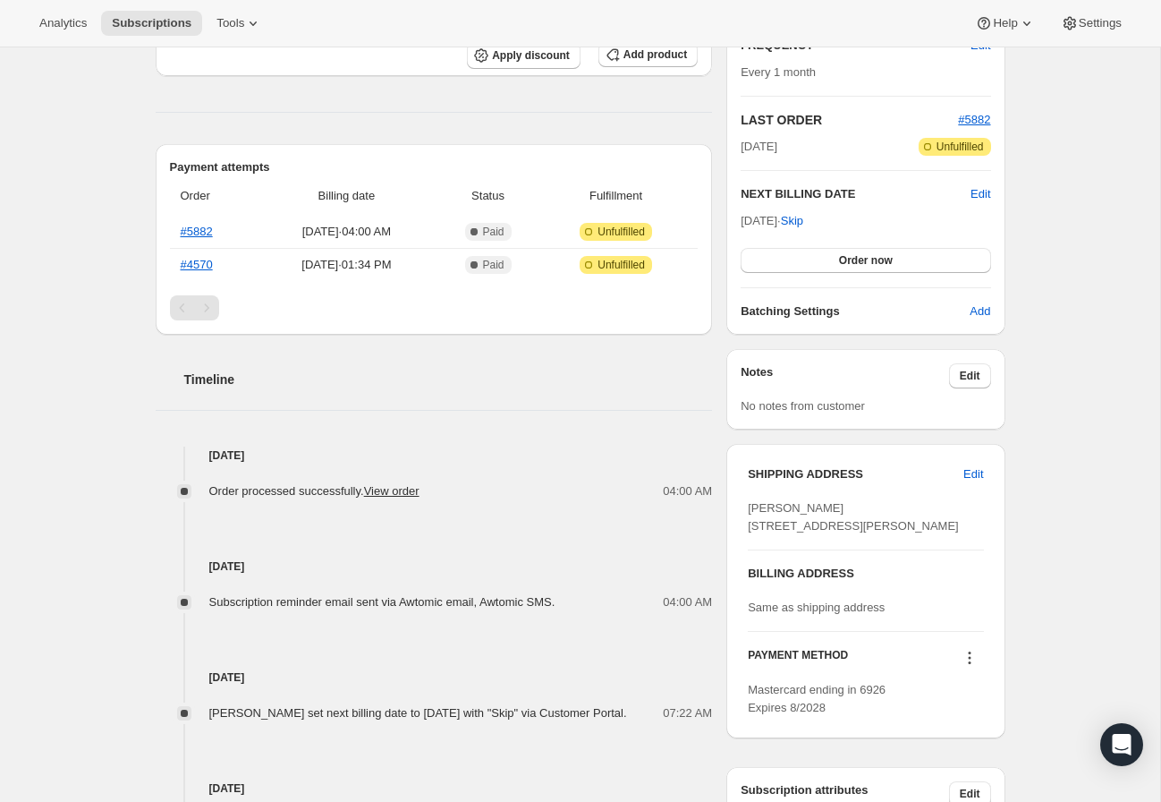
scroll to position [432, 0]
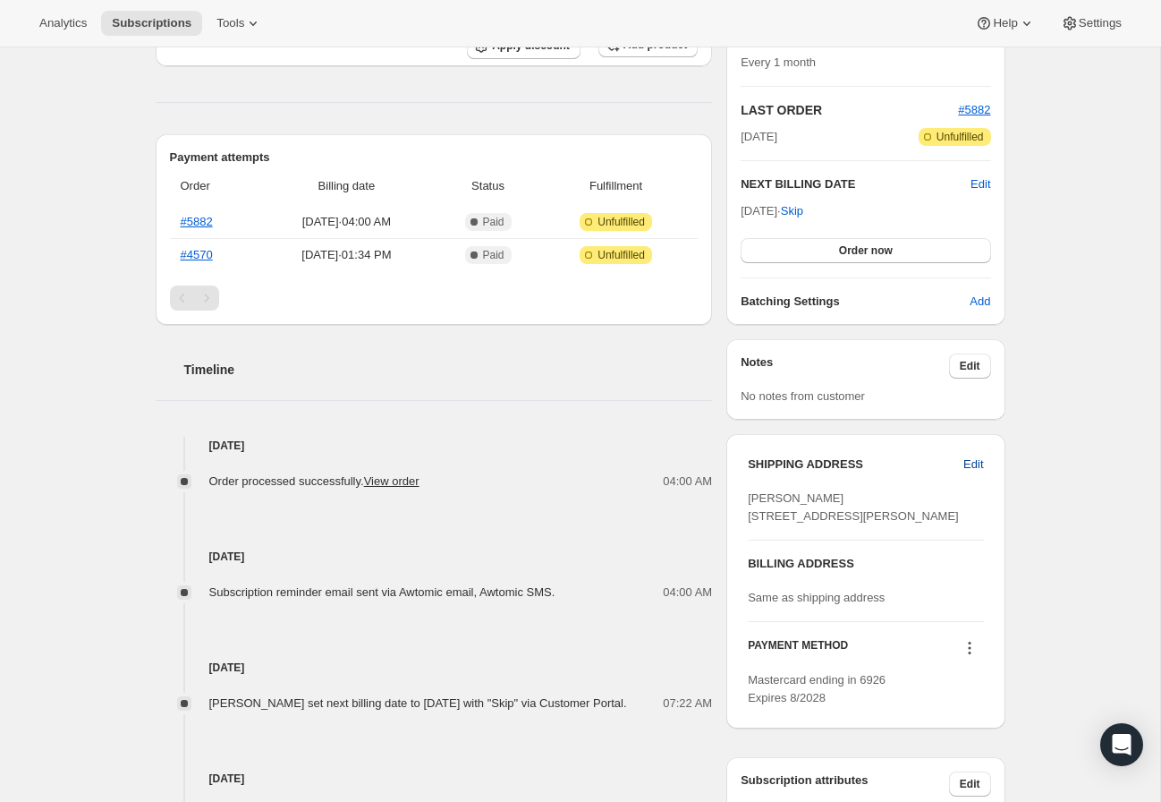
click at [966, 466] on span "Edit" at bounding box center [973, 464] width 20 height 18
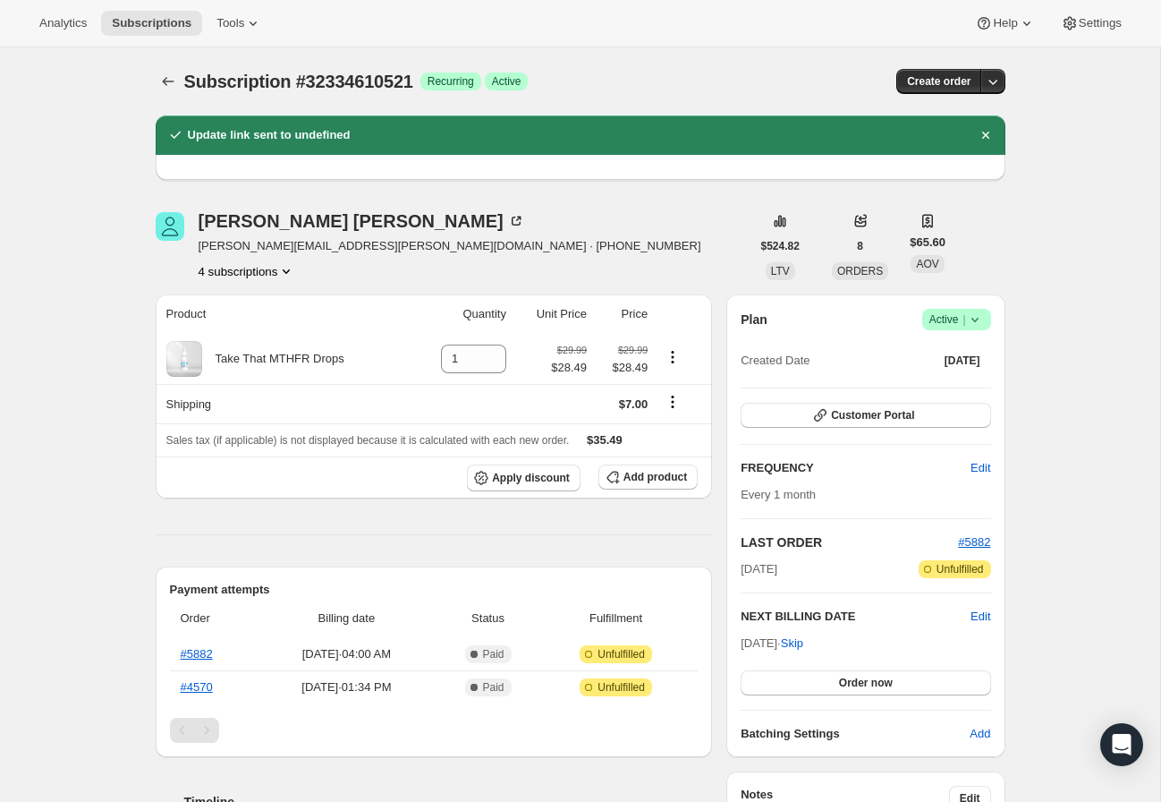
select select "[GEOGRAPHIC_DATA]"
select select "MO"
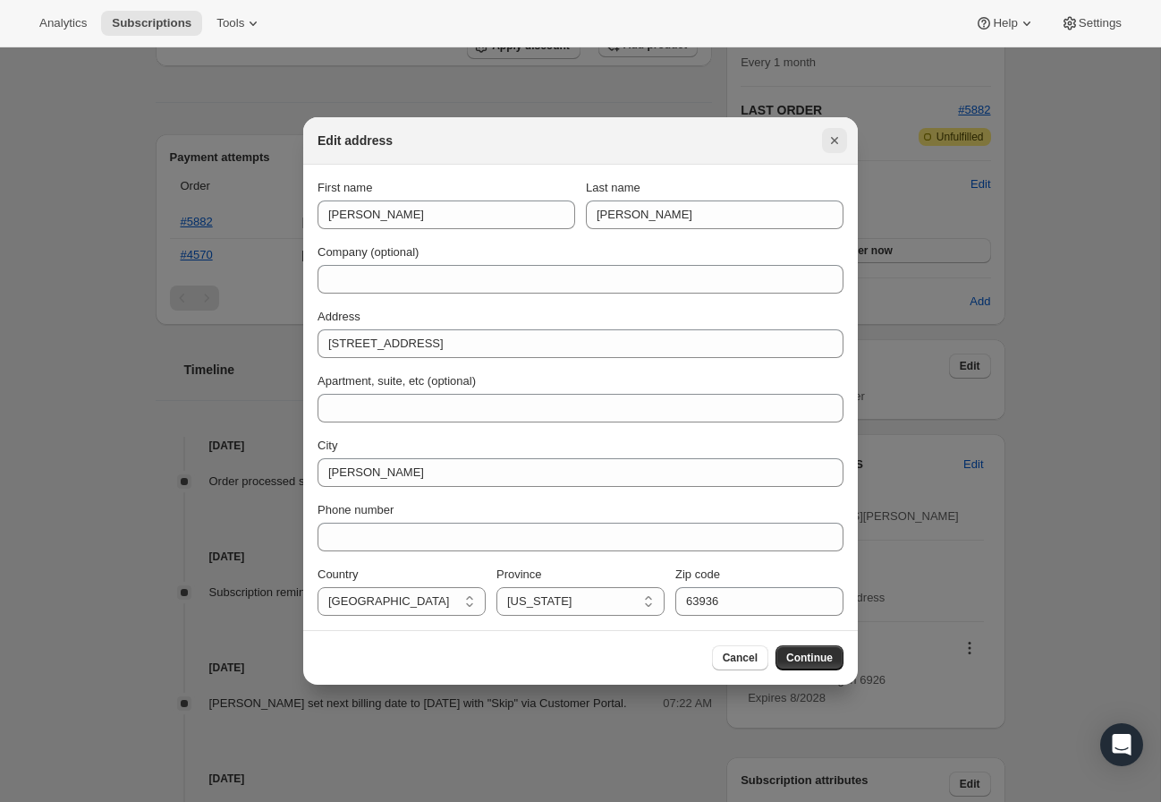
click at [833, 140] on icon "Close" at bounding box center [835, 141] width 18 height 18
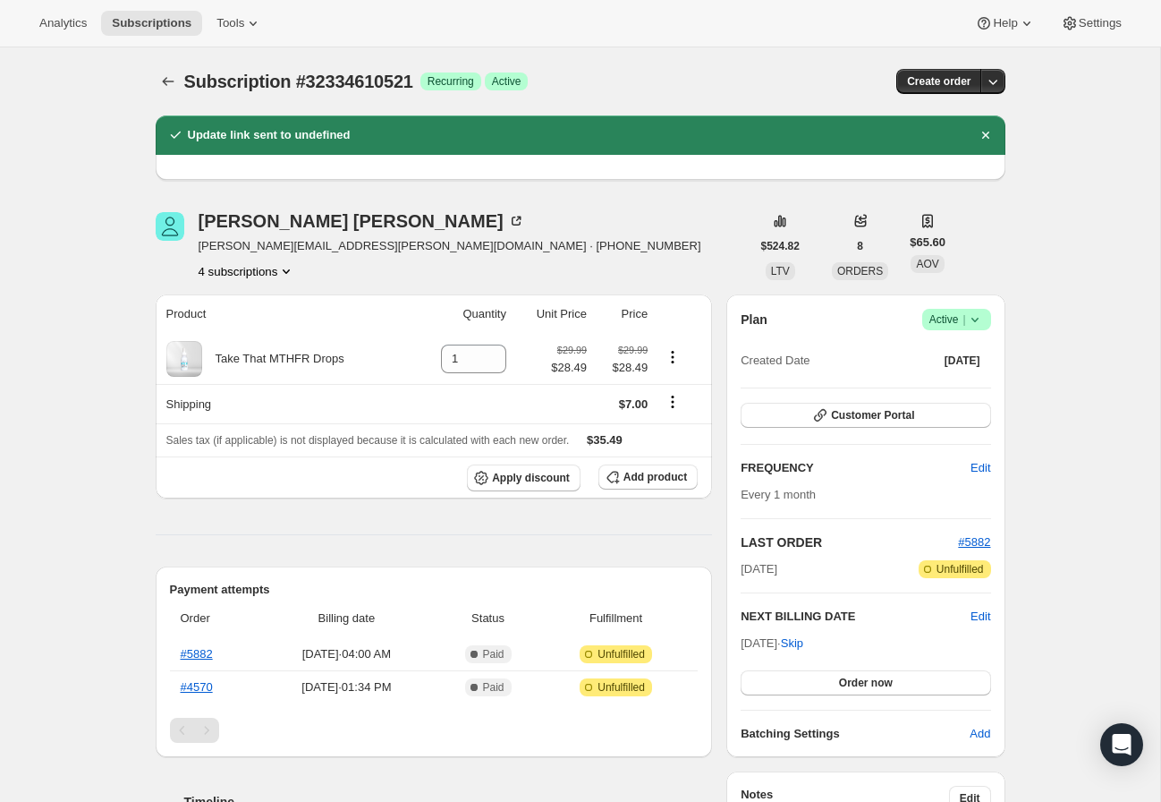
scroll to position [0, 0]
click at [972, 320] on icon at bounding box center [975, 319] width 18 height 18
click at [1055, 408] on div "Subscription #32334610521. This page is ready Subscription #32334610521 Success…" at bounding box center [580, 816] width 1160 height 1539
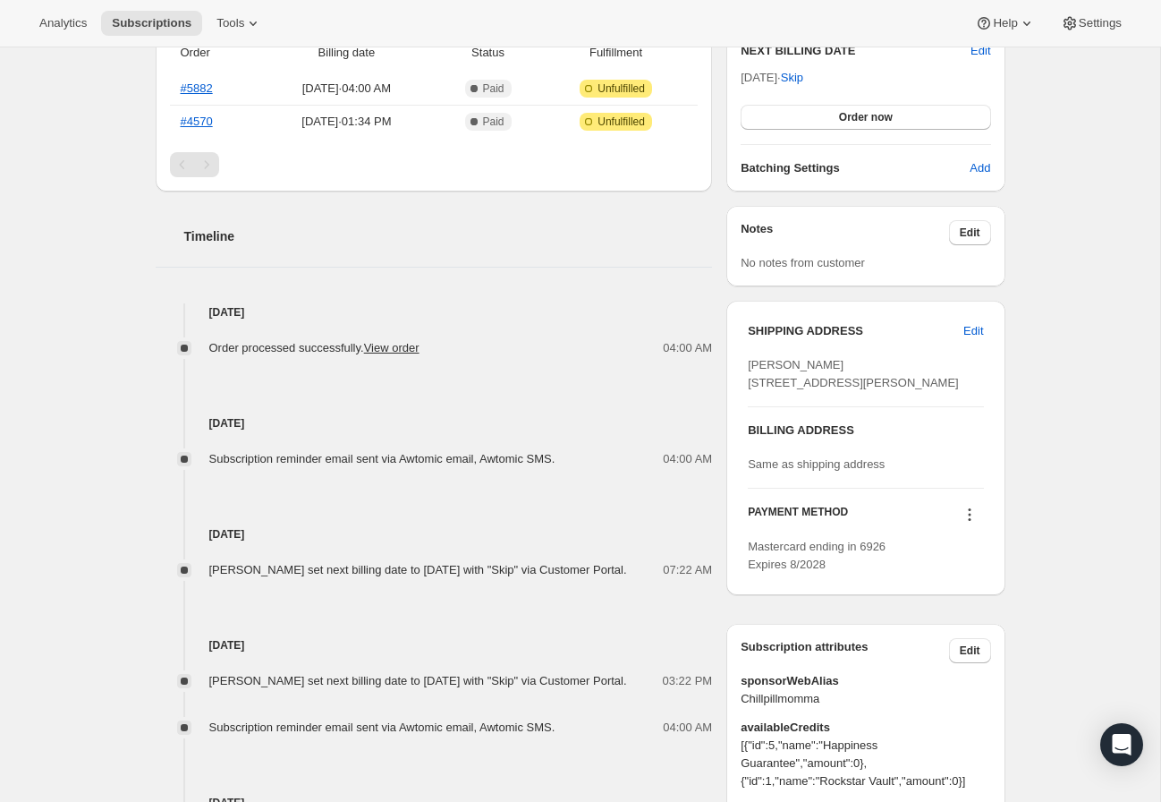
scroll to position [568, 0]
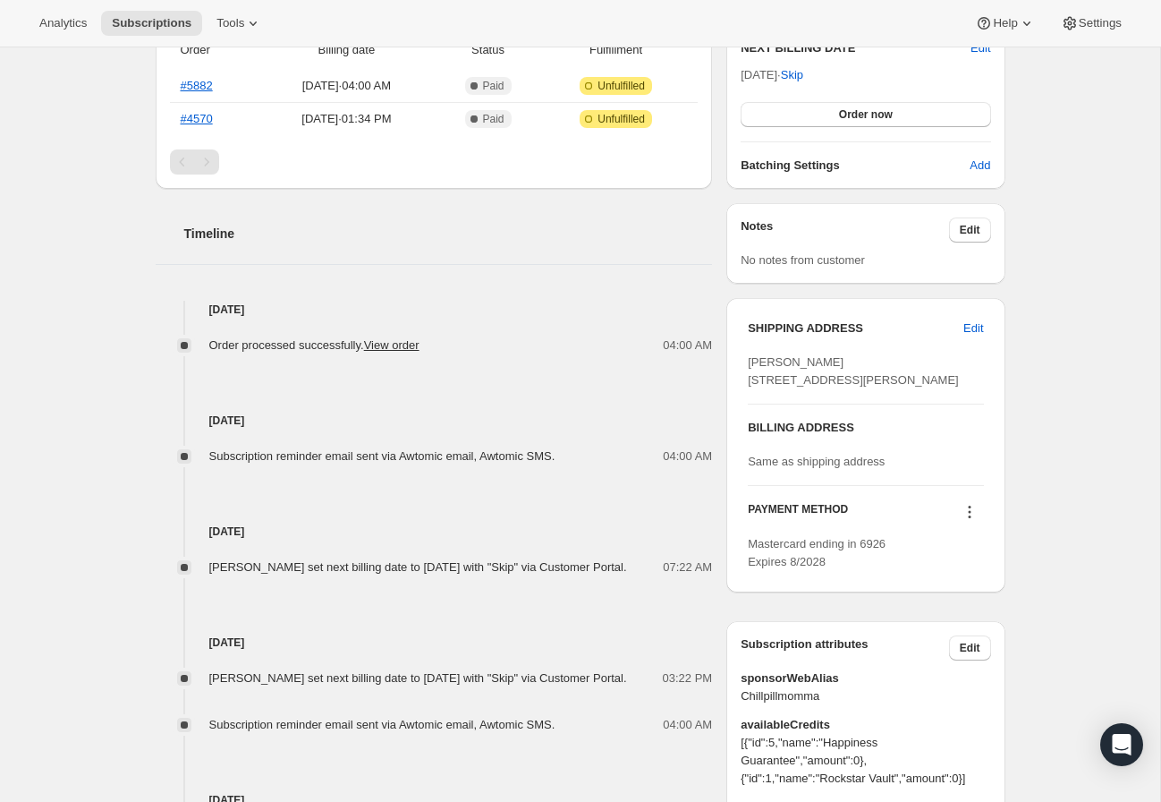
click at [967, 521] on icon at bounding box center [970, 512] width 18 height 18
click at [988, 587] on span "Send link to update card" at bounding box center [965, 583] width 125 height 13
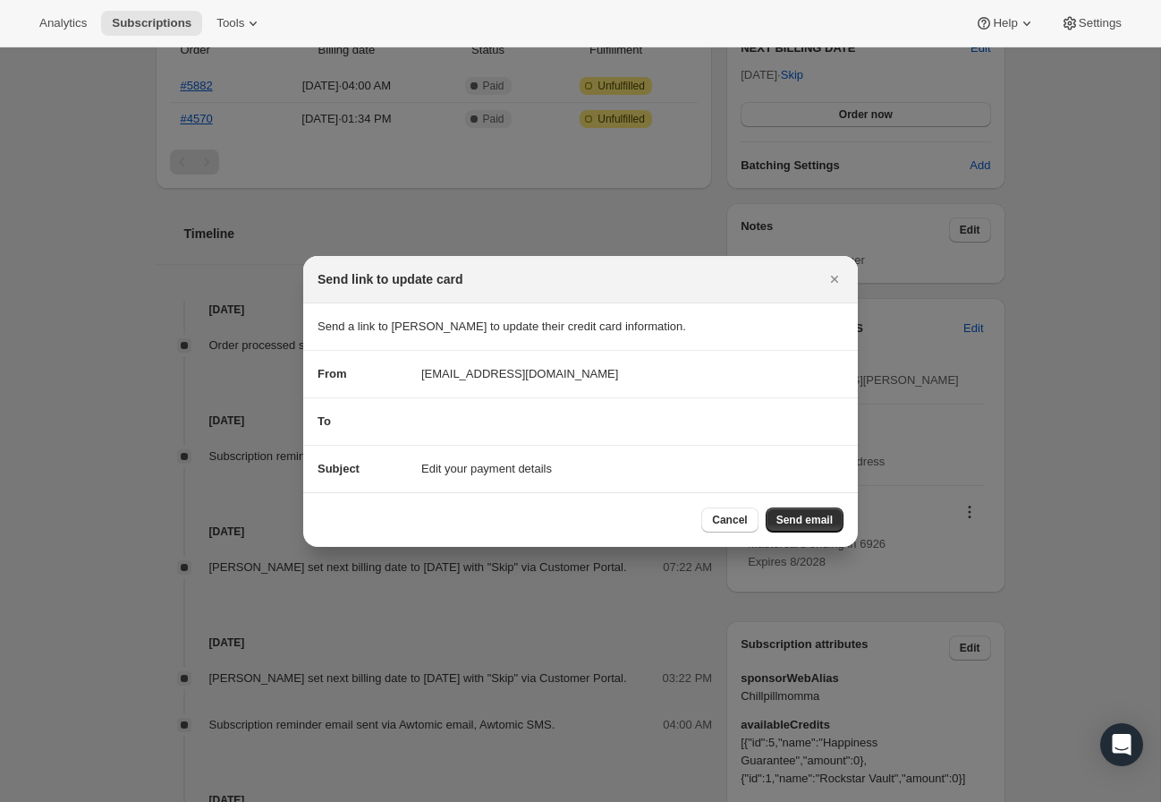
click at [512, 414] on div "To" at bounding box center [581, 421] width 526 height 18
click at [435, 416] on div "To" at bounding box center [581, 421] width 526 height 18
click at [835, 272] on icon "Close" at bounding box center [835, 279] width 18 height 18
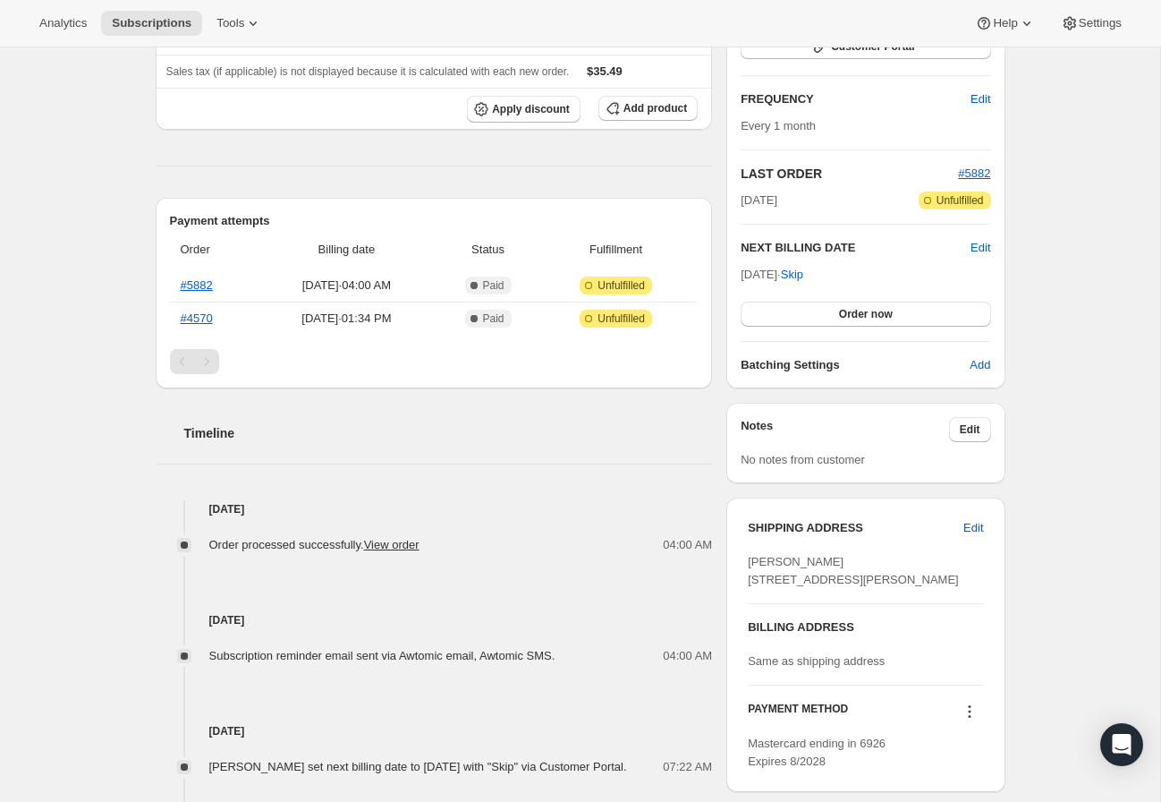
scroll to position [366, 0]
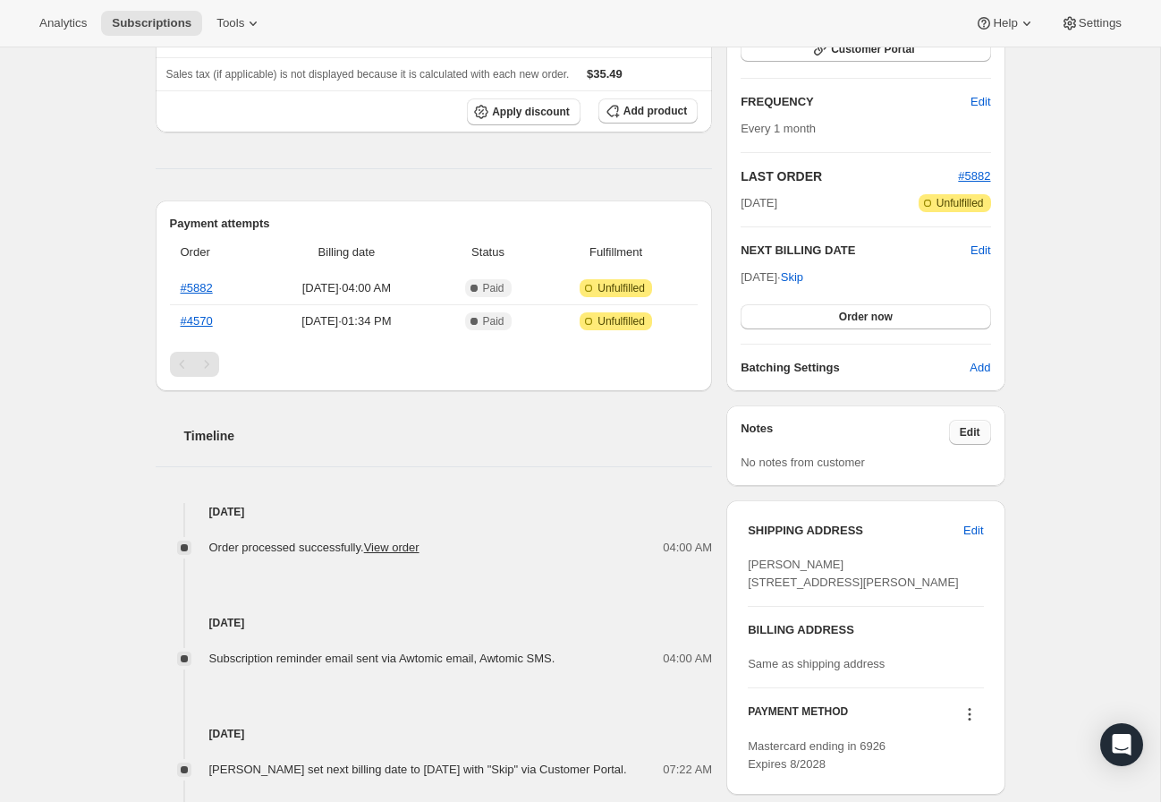
click at [969, 429] on span "Edit" at bounding box center [970, 432] width 21 height 14
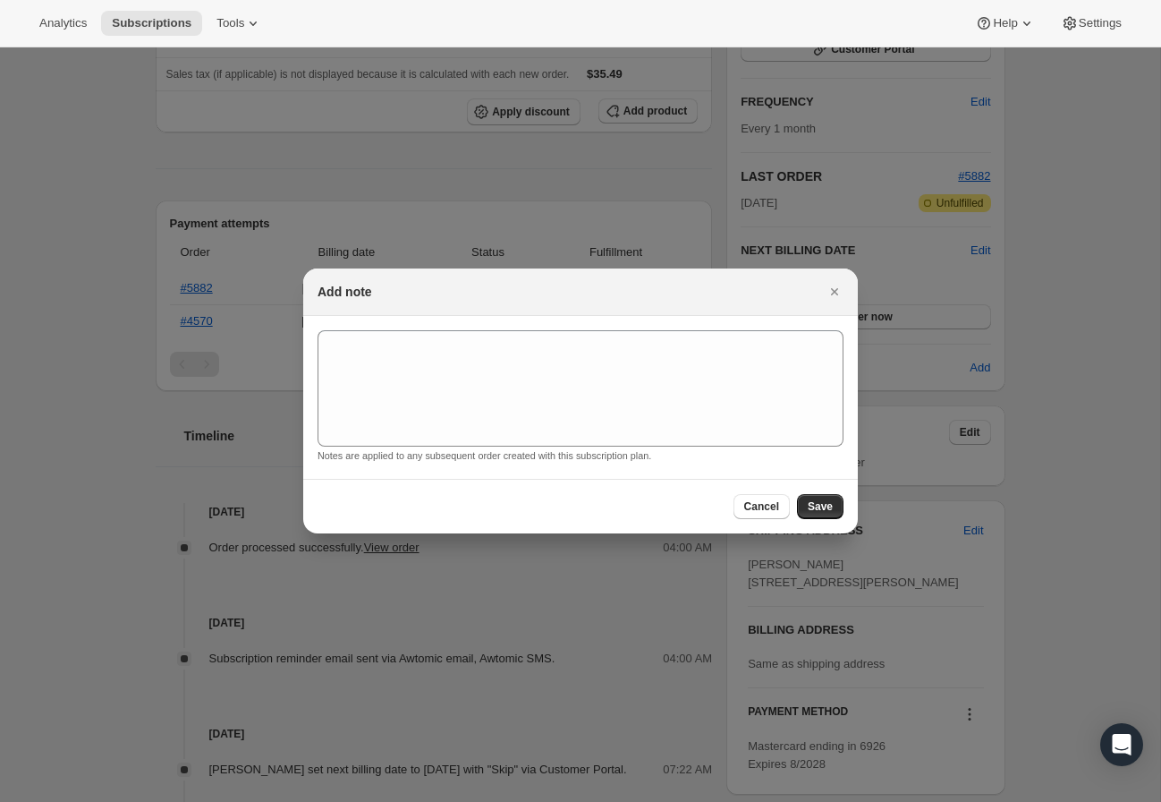
click at [828, 290] on icon "Close" at bounding box center [835, 292] width 18 height 18
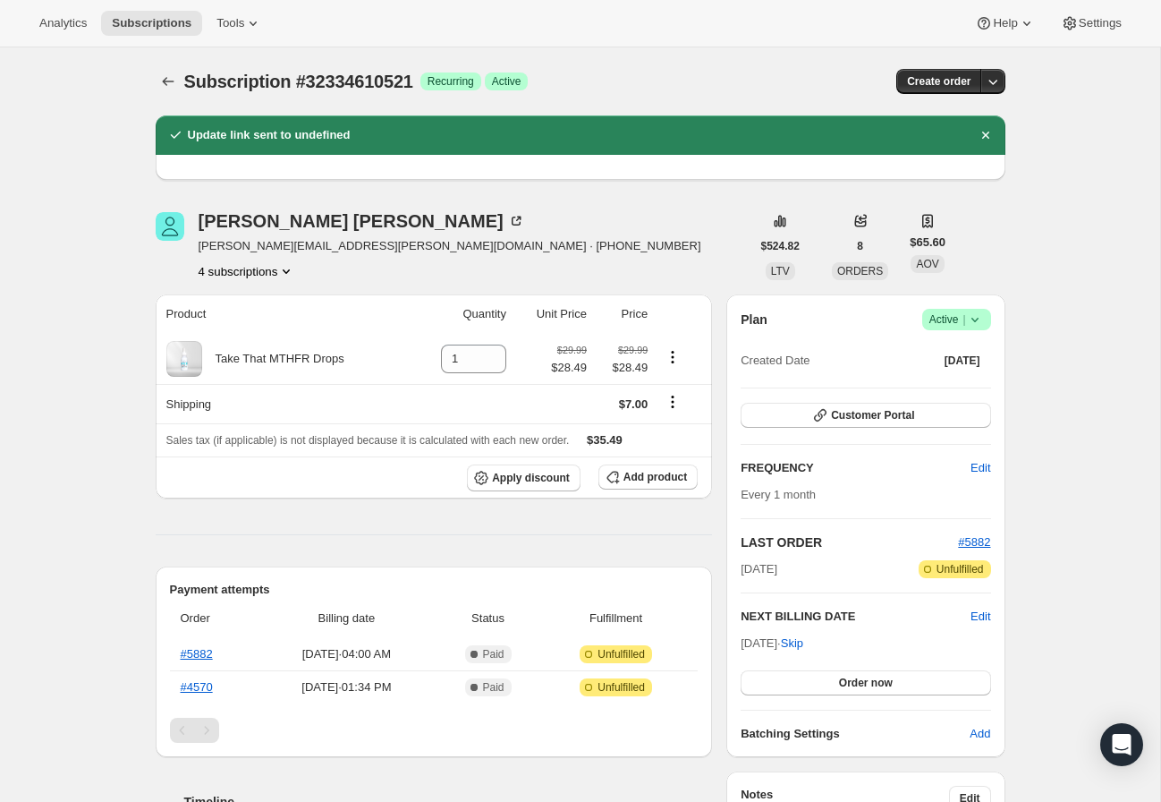
scroll to position [0, 0]
click at [970, 326] on icon at bounding box center [975, 319] width 18 height 18
click at [1091, 412] on div "Subscription #32334610521. This page is ready Subscription #32334610521 Success…" at bounding box center [580, 816] width 1160 height 1539
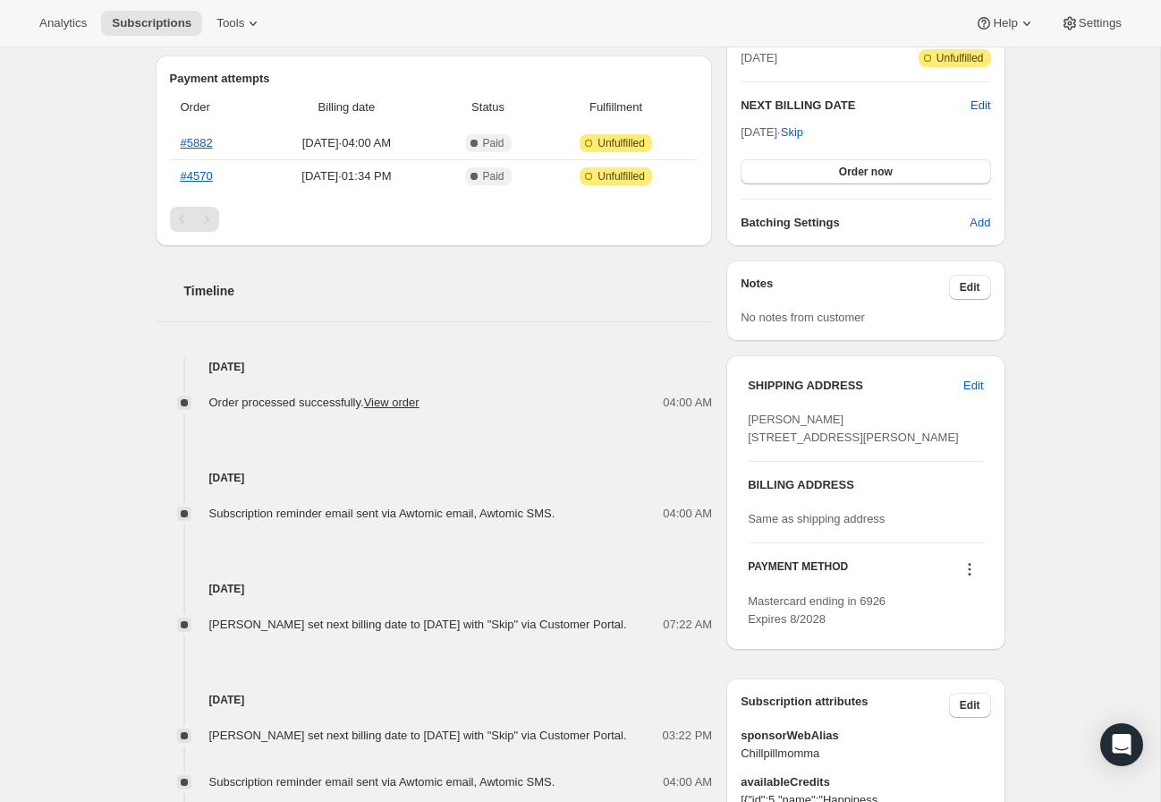
scroll to position [523, 0]
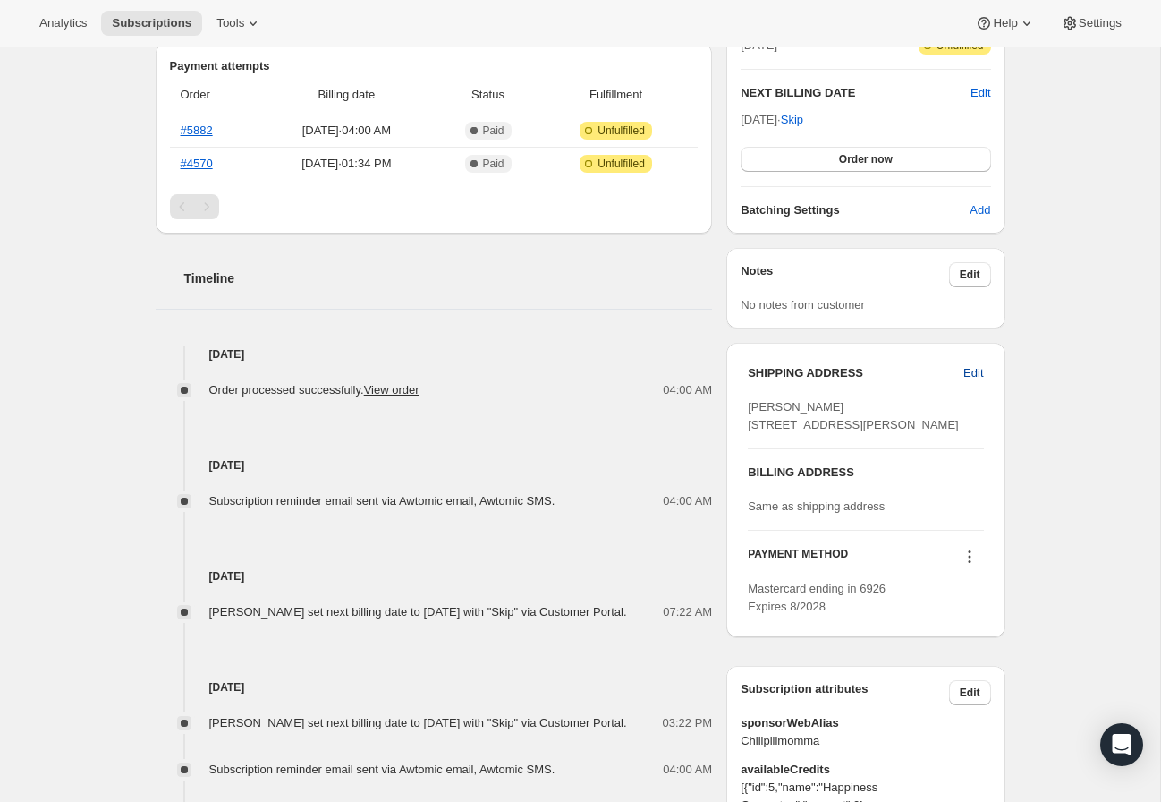
click at [978, 376] on span "Edit" at bounding box center [973, 373] width 20 height 18
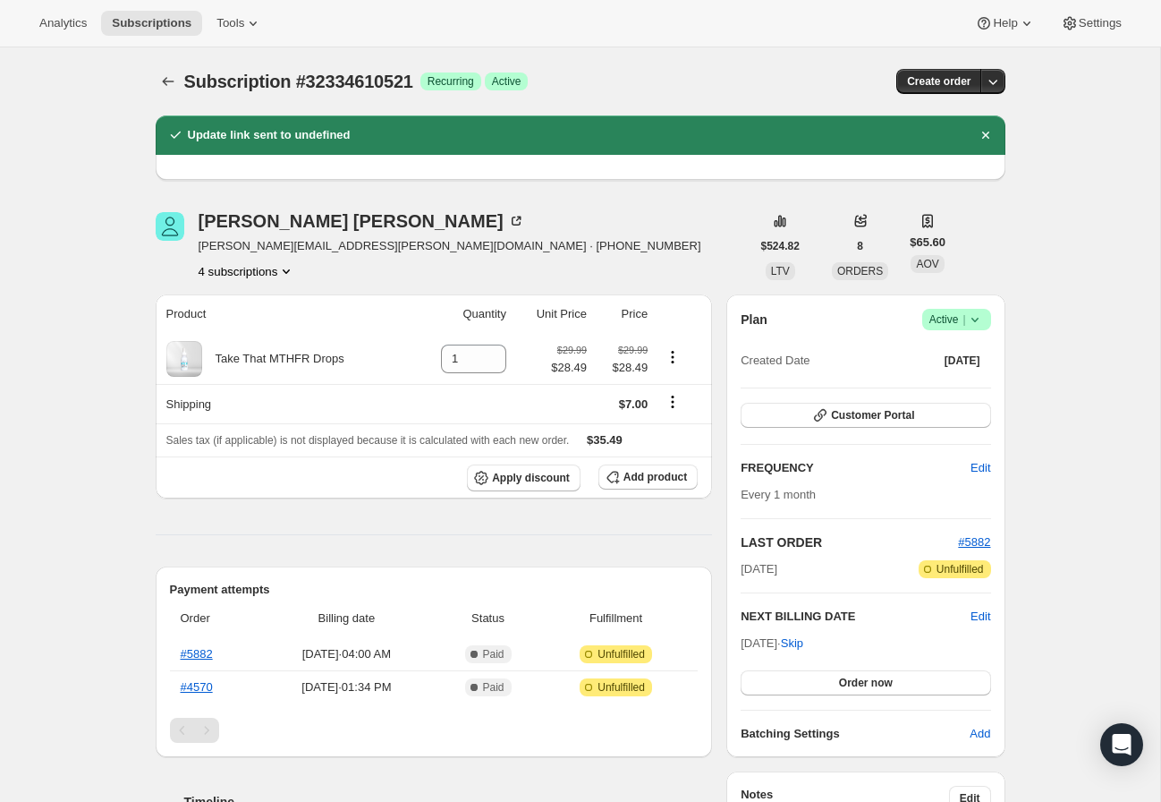
select select "United States"
select select "MO"
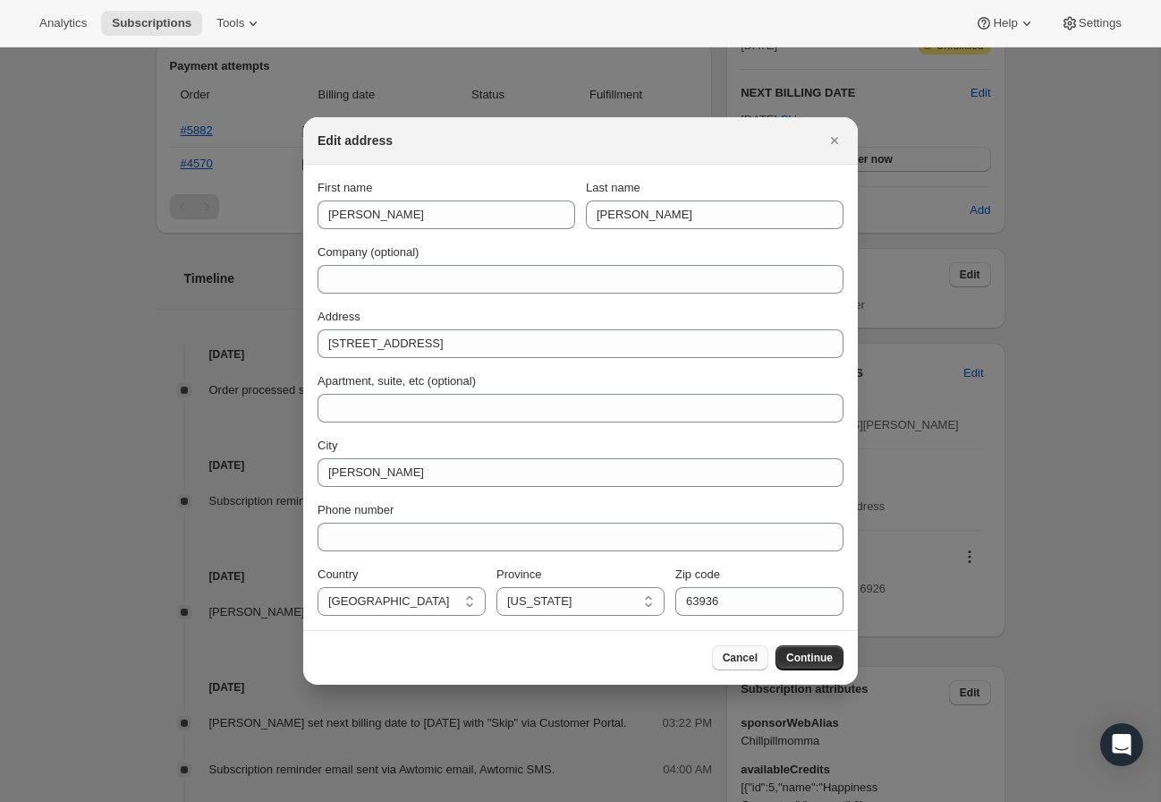
click at [740, 654] on span "Cancel" at bounding box center [740, 657] width 35 height 14
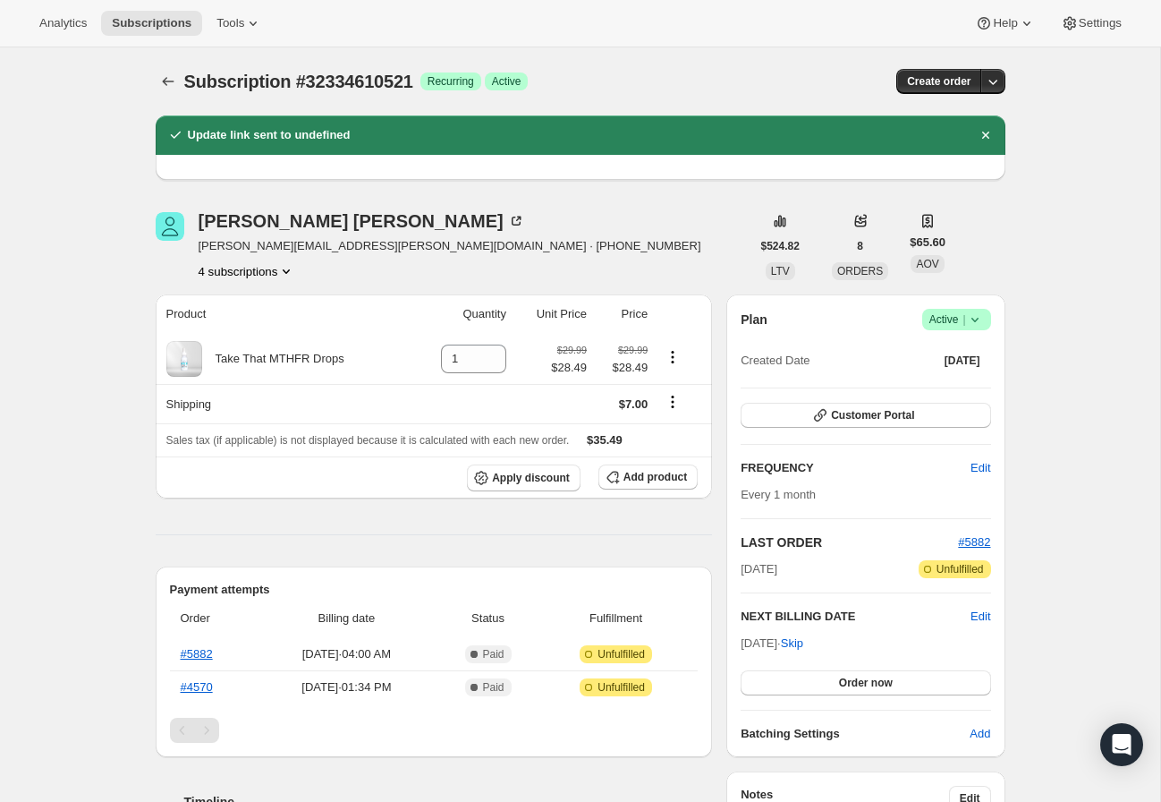
scroll to position [0, 0]
click at [263, 221] on div "[PERSON_NAME]" at bounding box center [362, 221] width 327 height 18
click at [221, 223] on div "[PERSON_NAME]" at bounding box center [362, 221] width 327 height 18
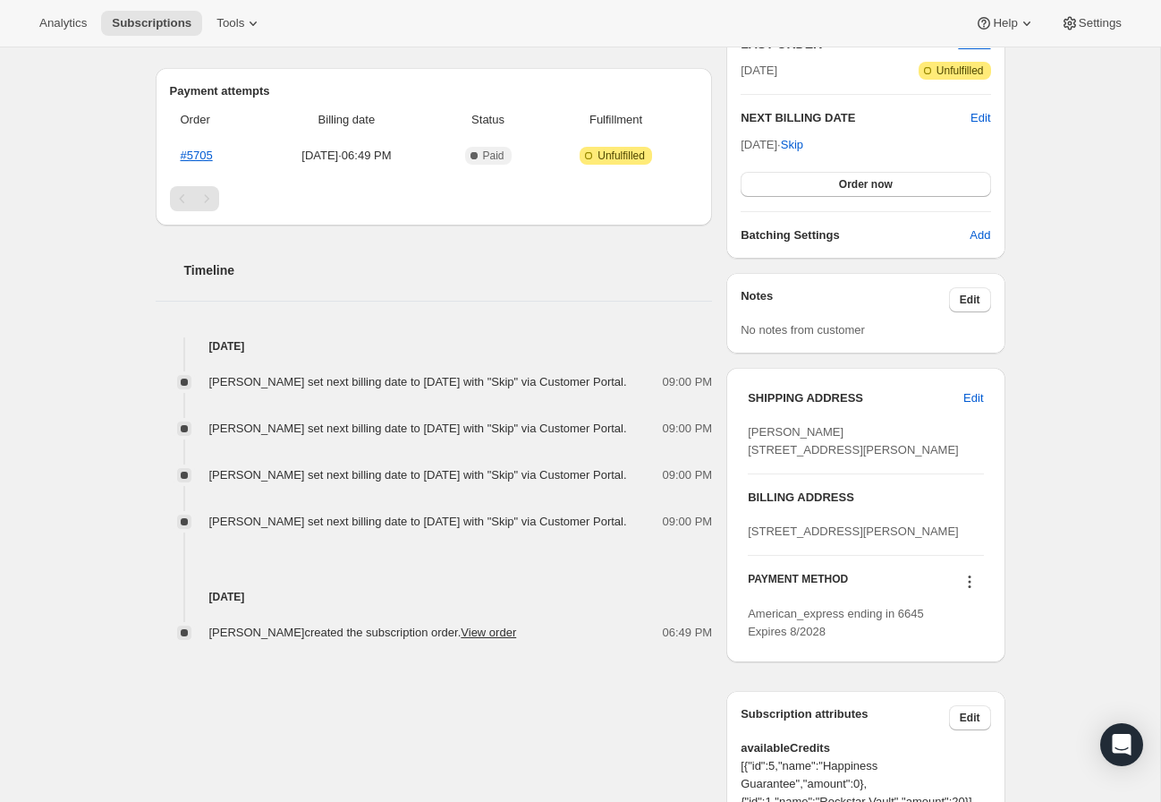
scroll to position [441, 0]
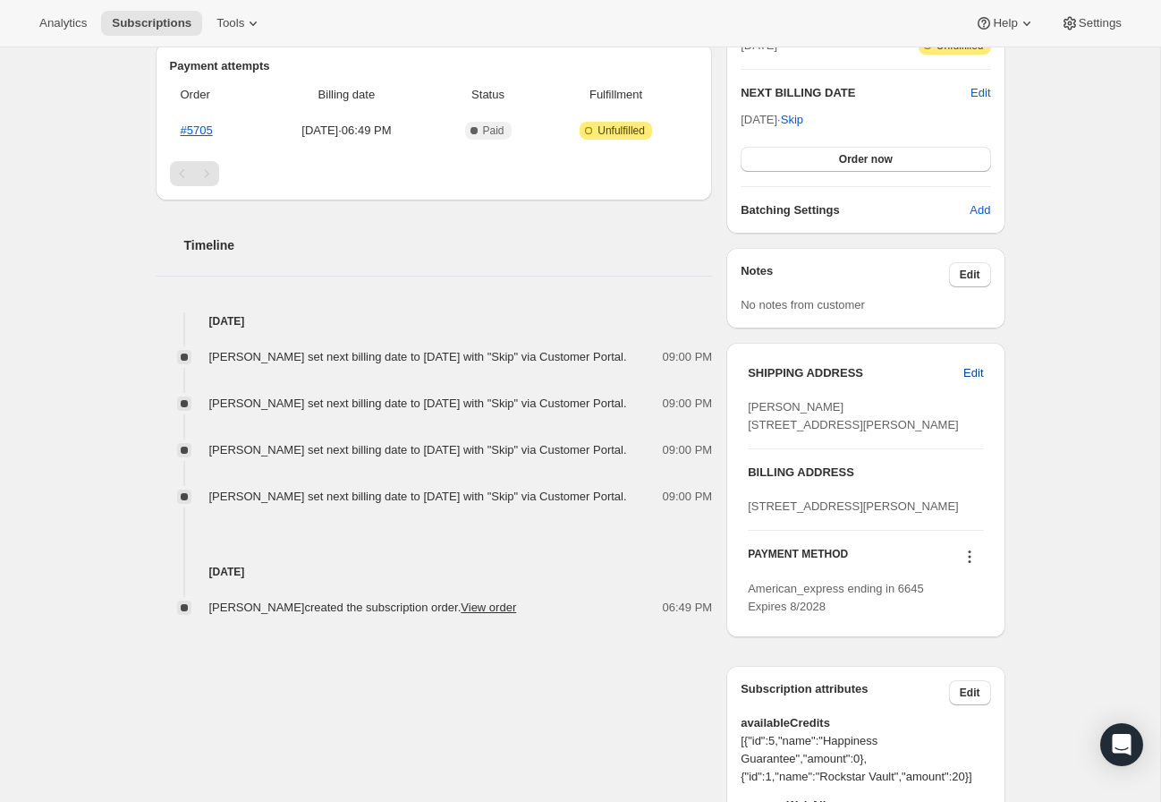
click at [970, 368] on span "Edit" at bounding box center [973, 373] width 20 height 18
select select "United States"
select select "MO"
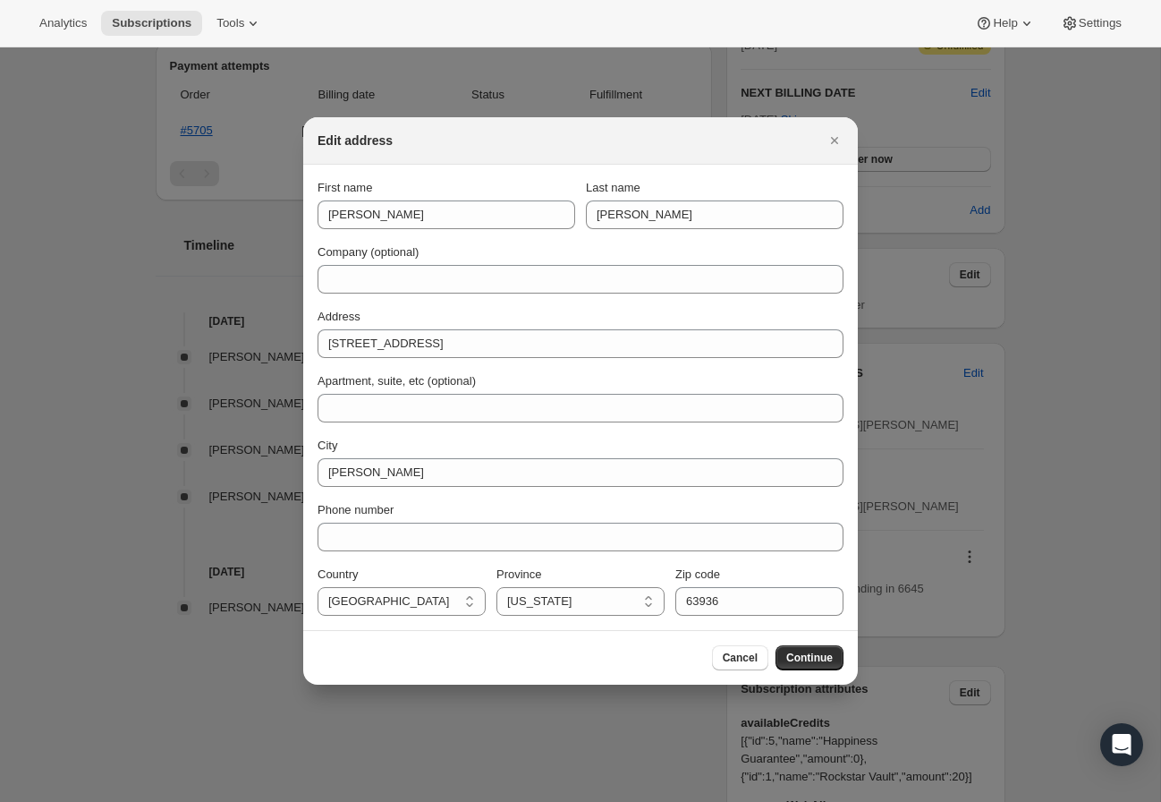
drag, startPoint x: 834, startPoint y: 140, endPoint x: 839, endPoint y: 182, distance: 41.5
click at [834, 140] on icon "Close" at bounding box center [834, 140] width 7 height 7
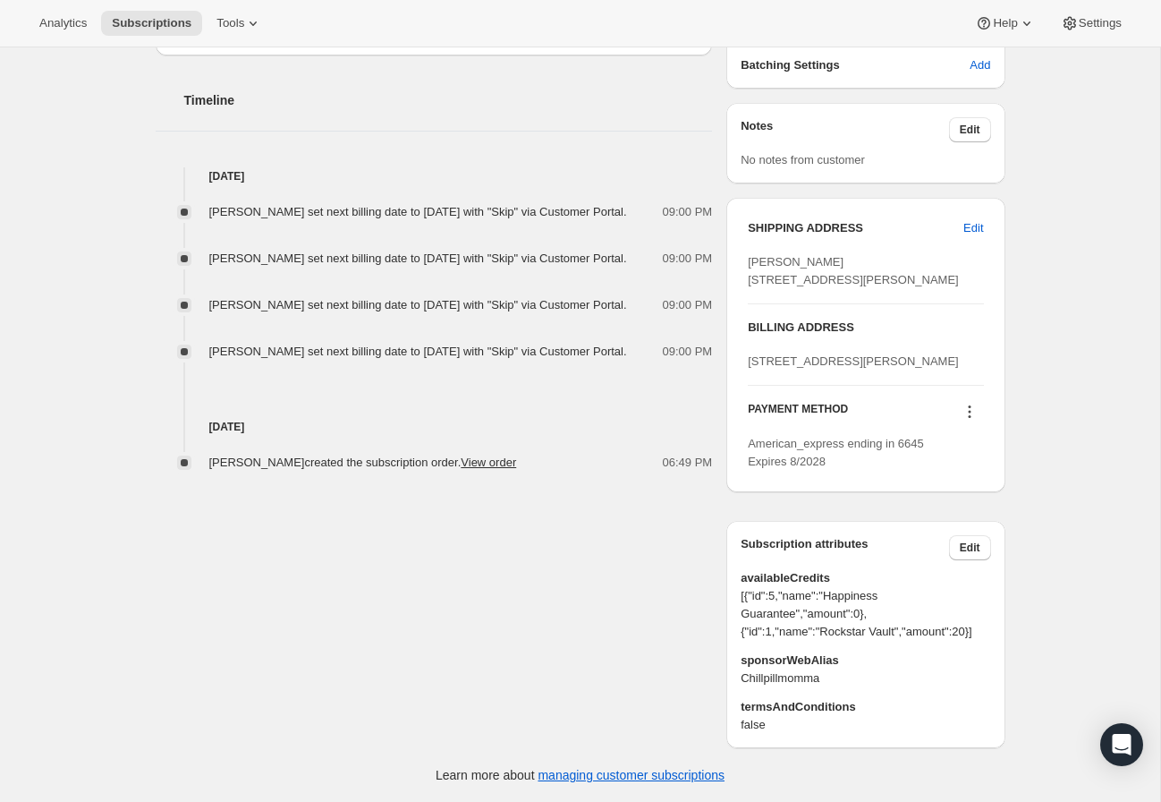
scroll to position [657, 0]
drag, startPoint x: 956, startPoint y: 408, endPoint x: 980, endPoint y: 410, distance: 23.3
click at [956, 408] on button at bounding box center [969, 412] width 29 height 20
click at [983, 412] on button at bounding box center [969, 412] width 29 height 20
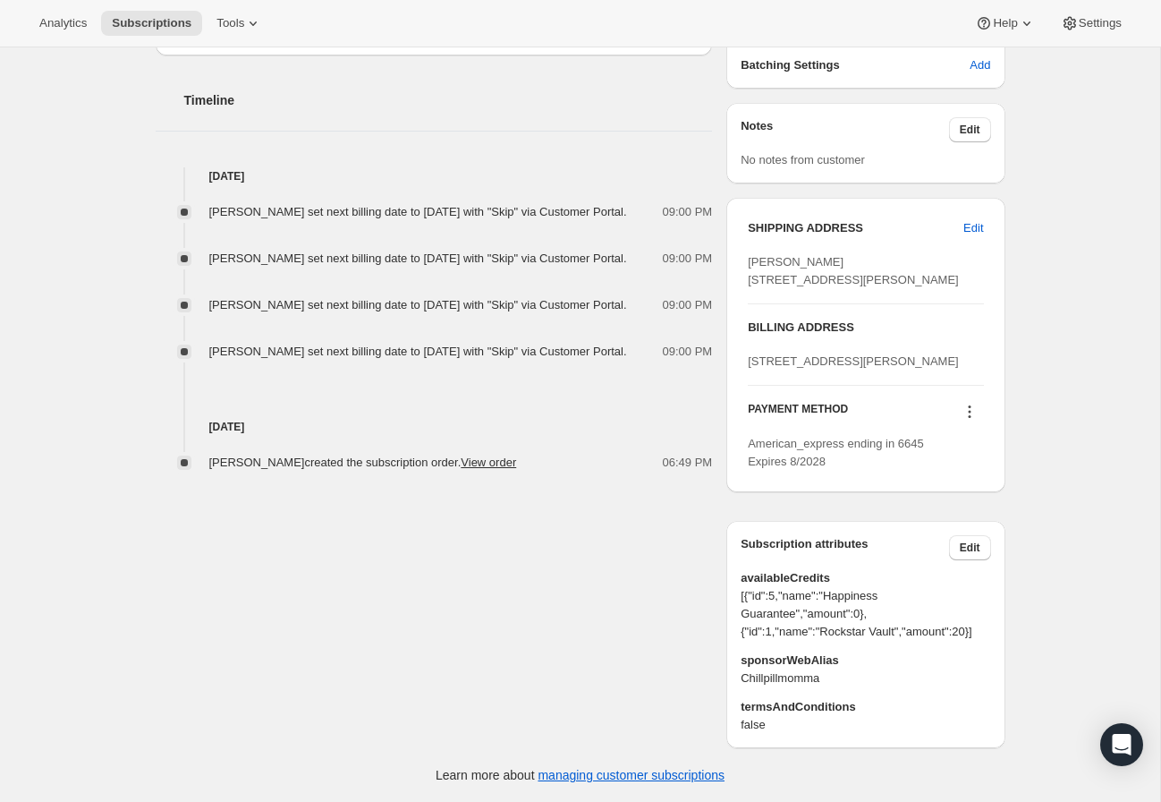
click at [971, 405] on icon at bounding box center [970, 412] width 18 height 18
click at [1004, 513] on span "Send link to update card" at bounding box center [965, 519] width 125 height 13
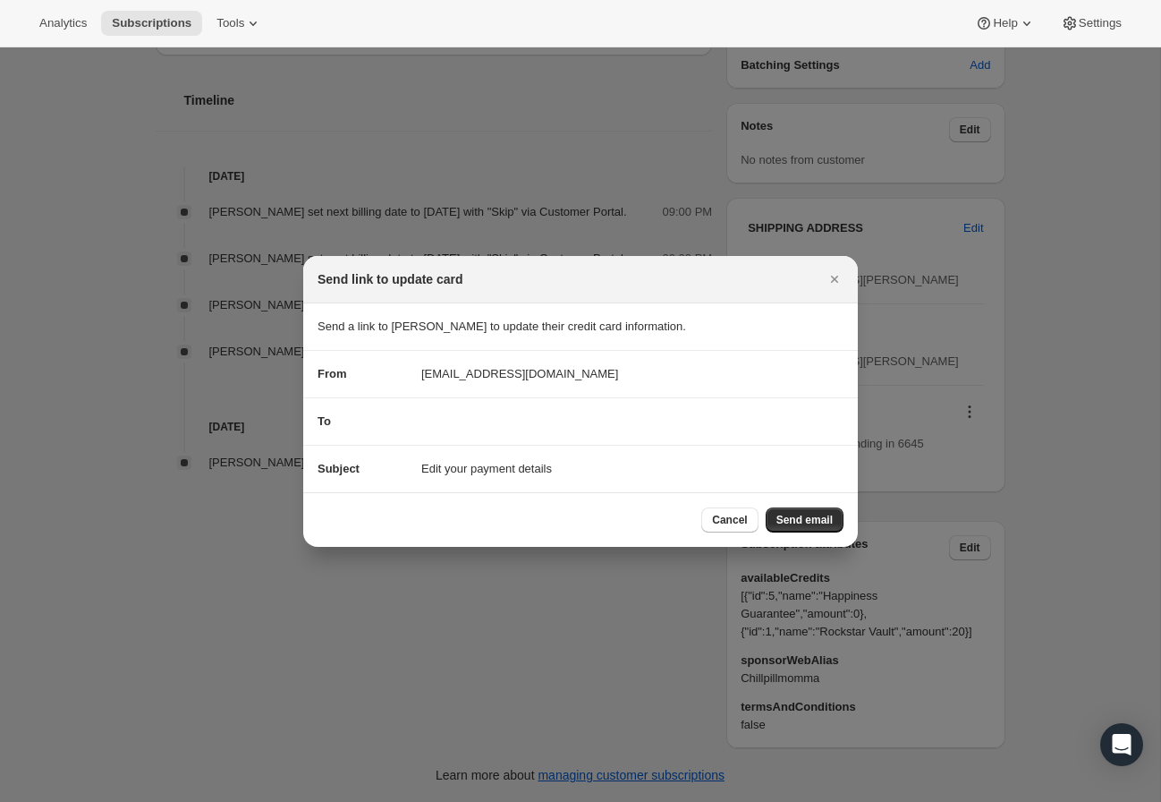
drag, startPoint x: 841, startPoint y: 279, endPoint x: 835, endPoint y: 286, distance: 9.5
click at [841, 279] on icon "Close" at bounding box center [835, 279] width 18 height 18
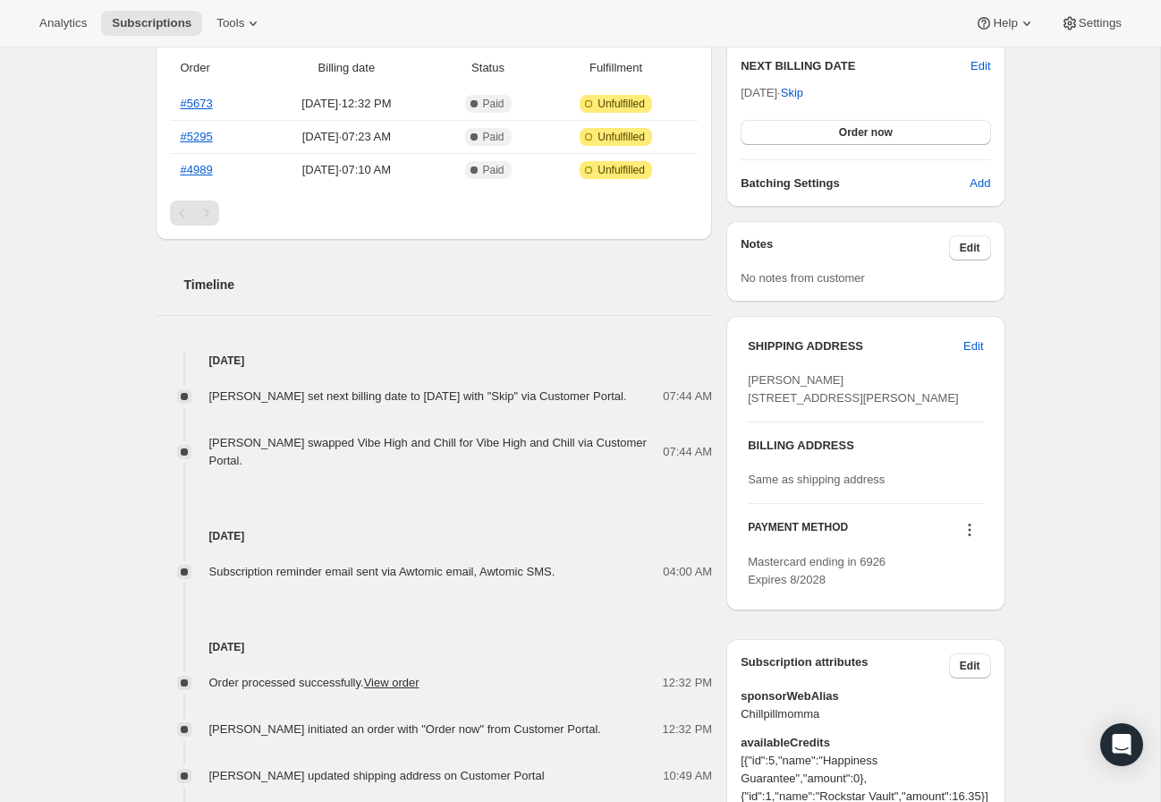
scroll to position [479, 0]
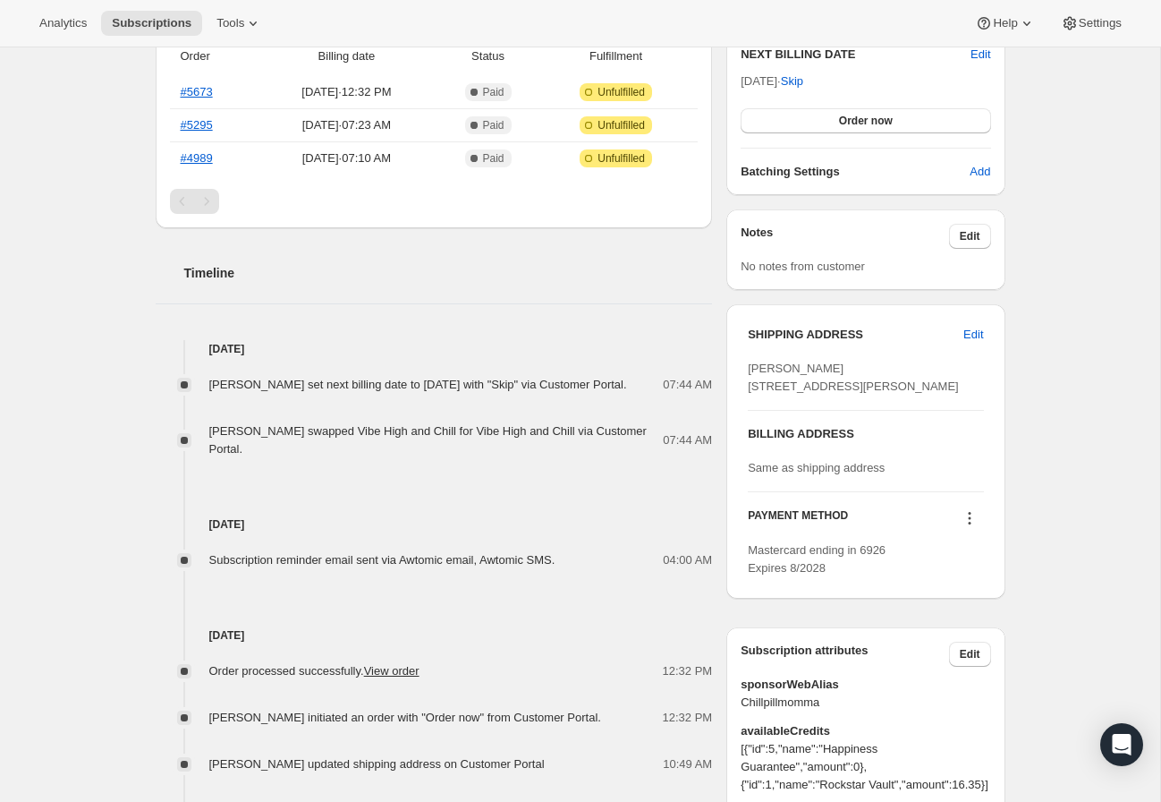
click at [973, 527] on icon at bounding box center [970, 518] width 18 height 18
click at [972, 597] on span "Send link to update card" at bounding box center [965, 589] width 125 height 13
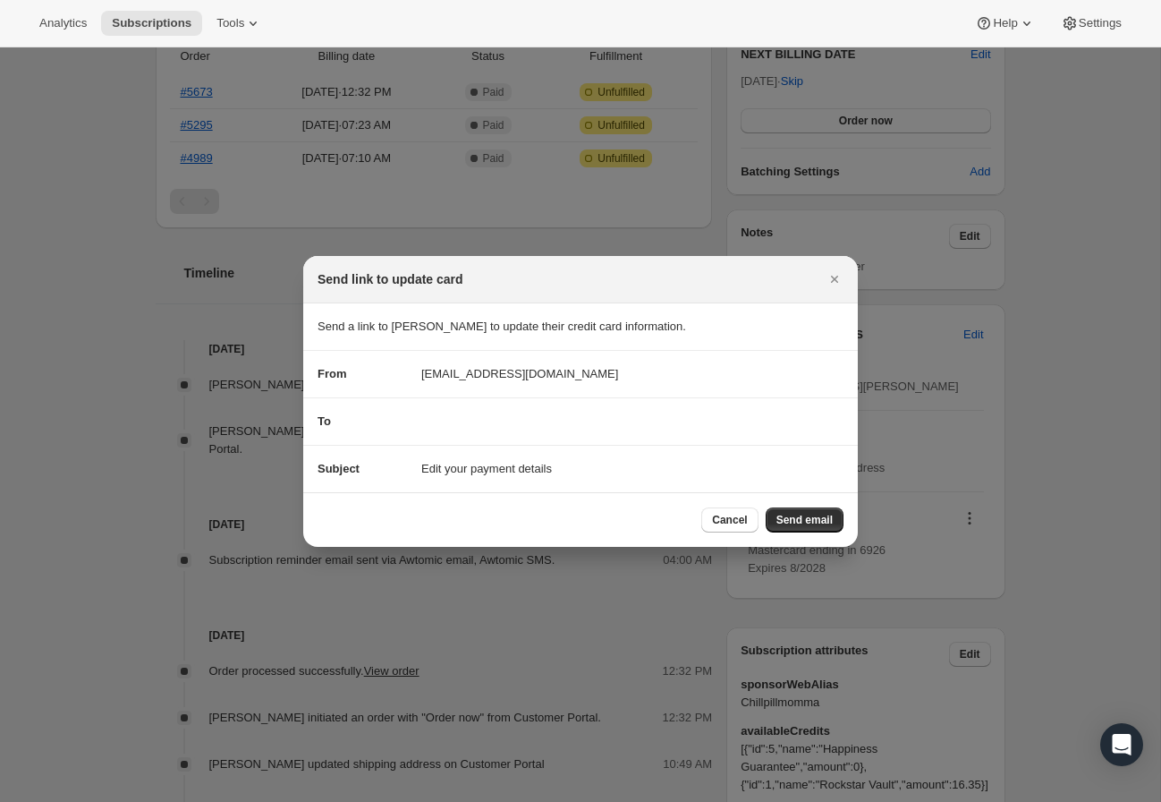
click at [501, 398] on section "To" at bounding box center [580, 421] width 555 height 47
click at [528, 461] on span "Edit your payment details" at bounding box center [486, 469] width 131 height 18
click at [793, 516] on span "Send email" at bounding box center [805, 520] width 56 height 14
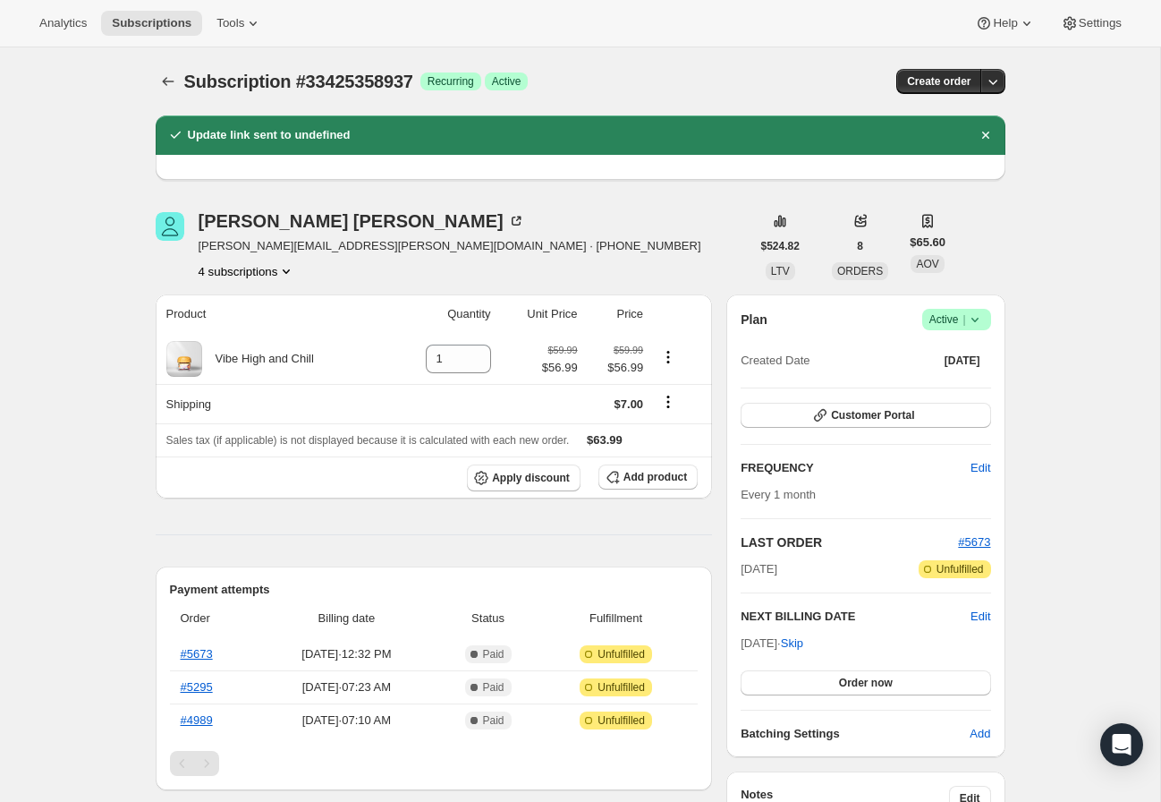
scroll to position [0, 0]
click at [278, 217] on div "[PERSON_NAME]" at bounding box center [362, 221] width 327 height 18
